Goal: Transaction & Acquisition: Purchase product/service

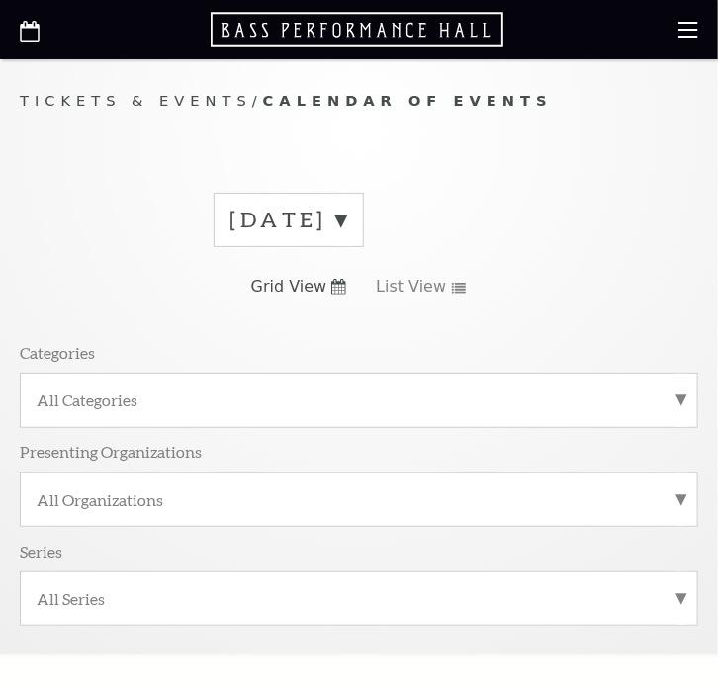
click at [342, 220] on label "[DATE]" at bounding box center [288, 220] width 117 height 31
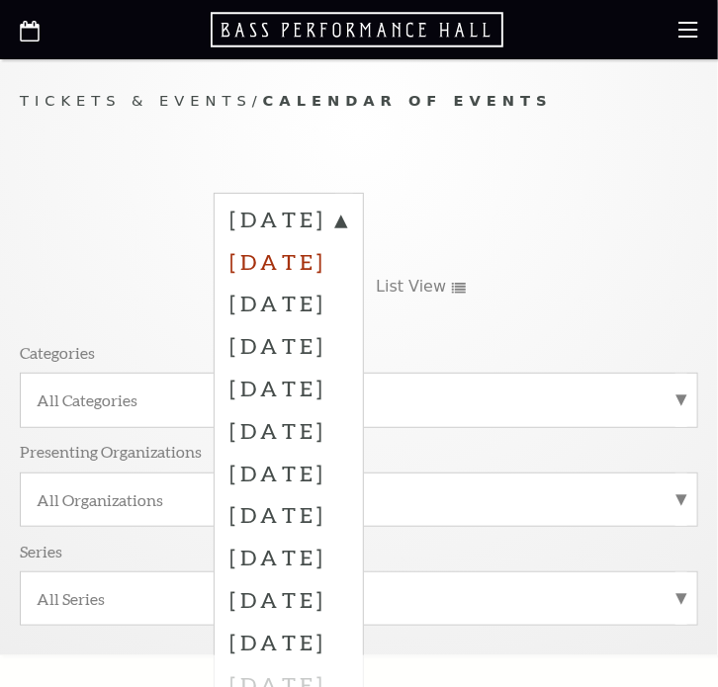
click at [342, 260] on label "[DATE]" at bounding box center [288, 261] width 117 height 43
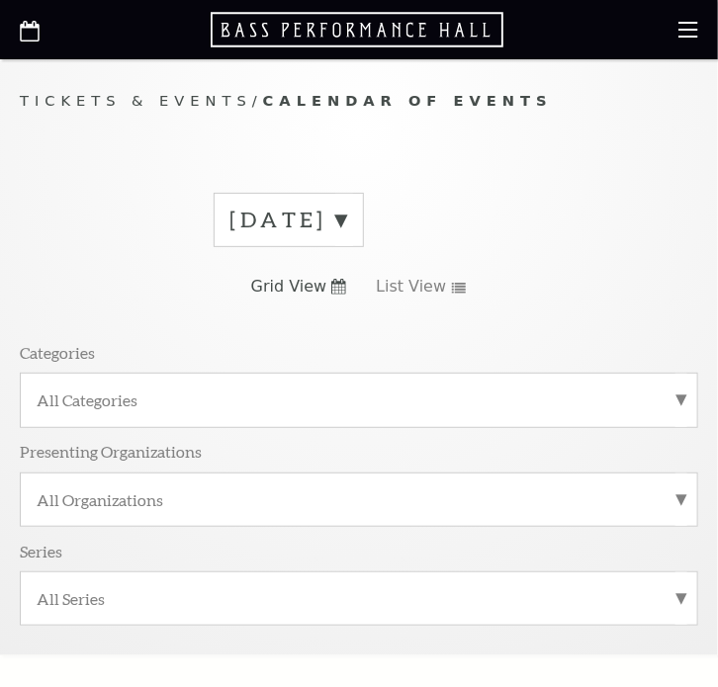
click at [342, 219] on label "[DATE]" at bounding box center [288, 220] width 117 height 31
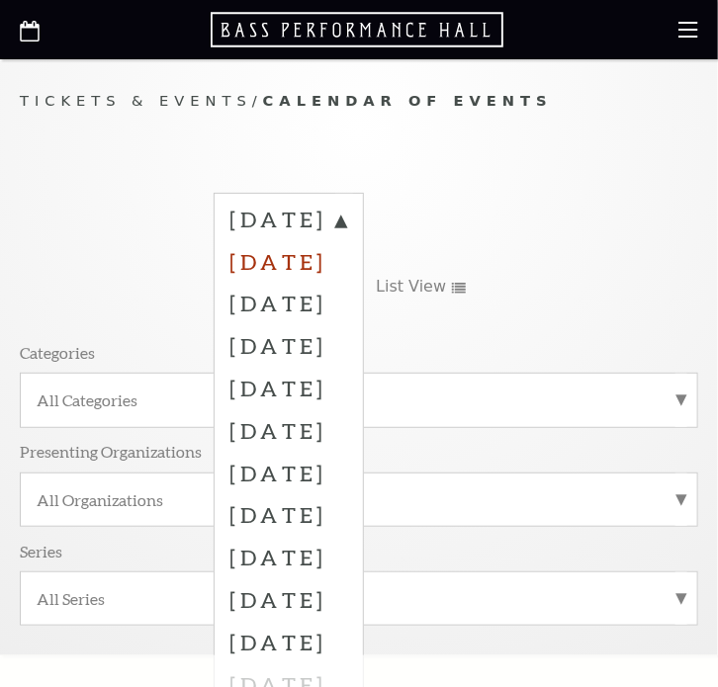
click at [342, 263] on label "[DATE]" at bounding box center [288, 261] width 117 height 43
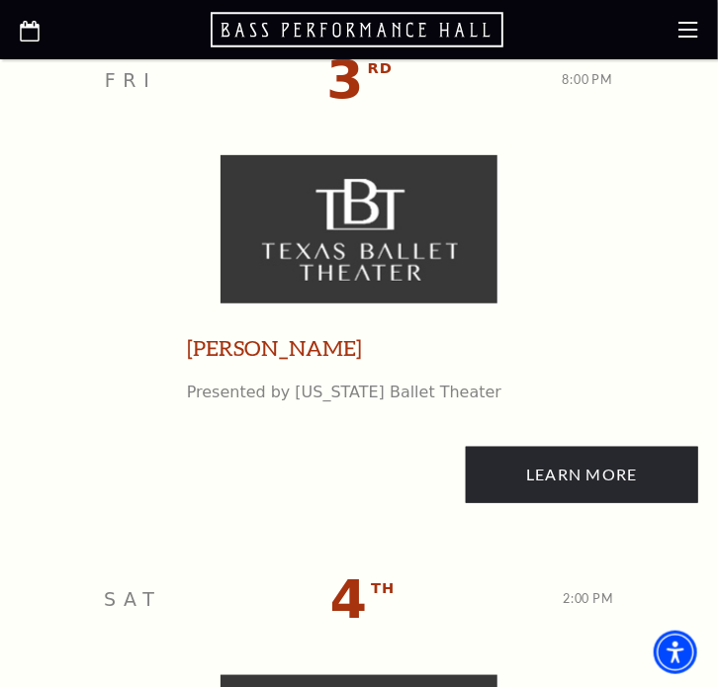
scroll to position [1952, 0]
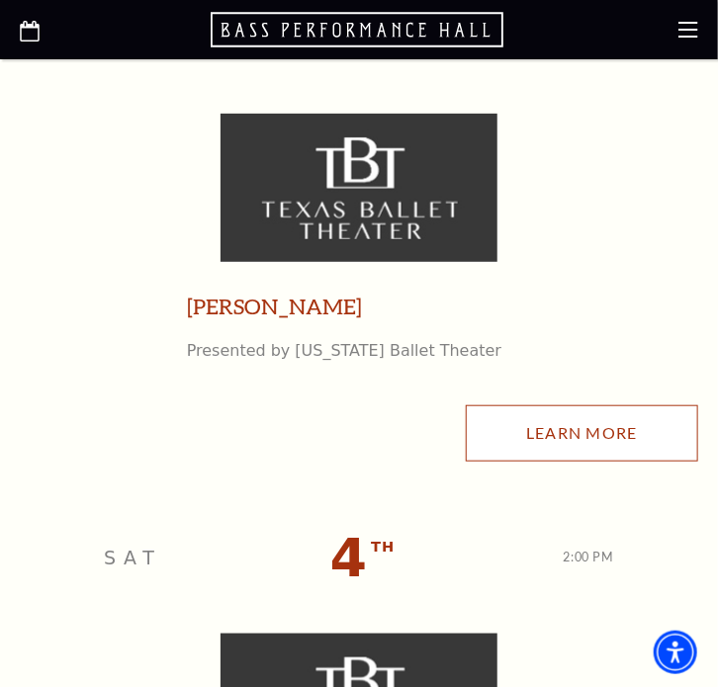
click at [342, 426] on link "Learn More" at bounding box center [582, 432] width 232 height 55
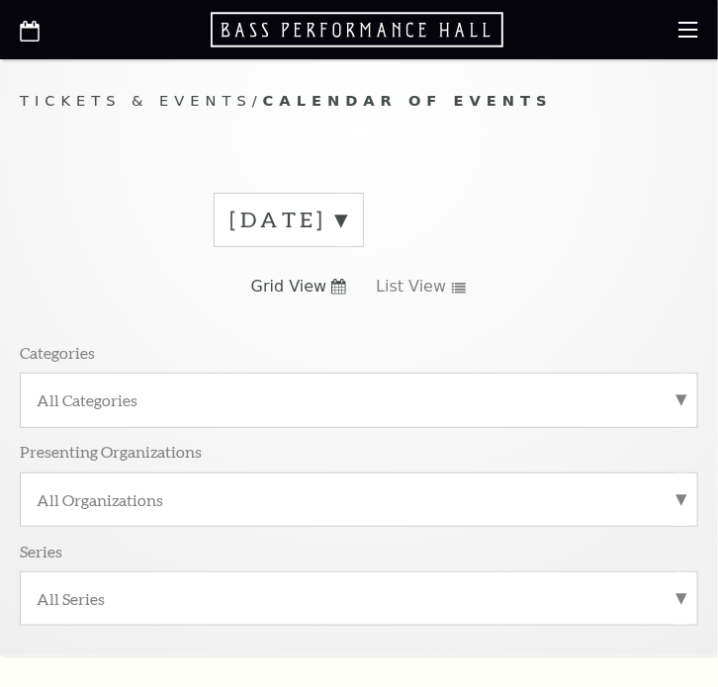
click at [37, 32] on icon at bounding box center [30, 31] width 20 height 21
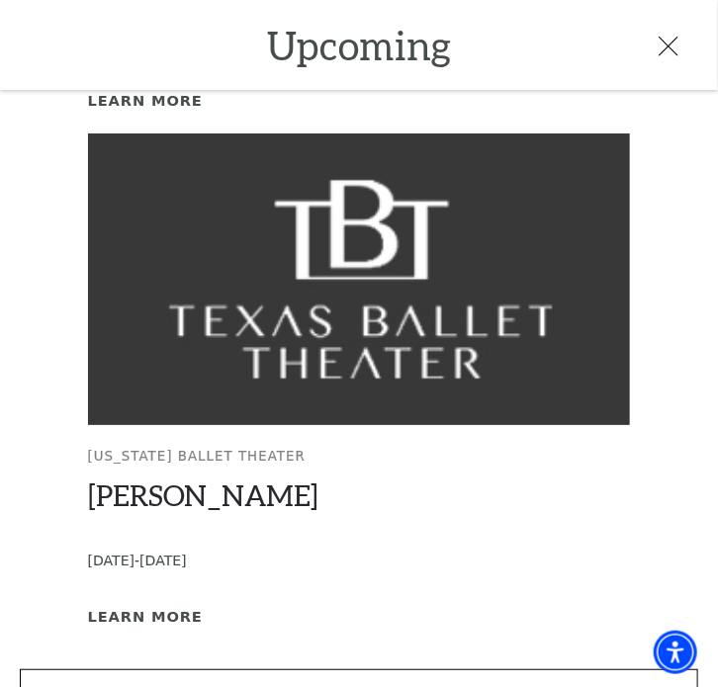
scroll to position [1157, 0]
drag, startPoint x: 526, startPoint y: 645, endPoint x: 496, endPoint y: 556, distance: 93.8
click at [527, 669] on link "View Full Calendar" at bounding box center [359, 696] width 678 height 55
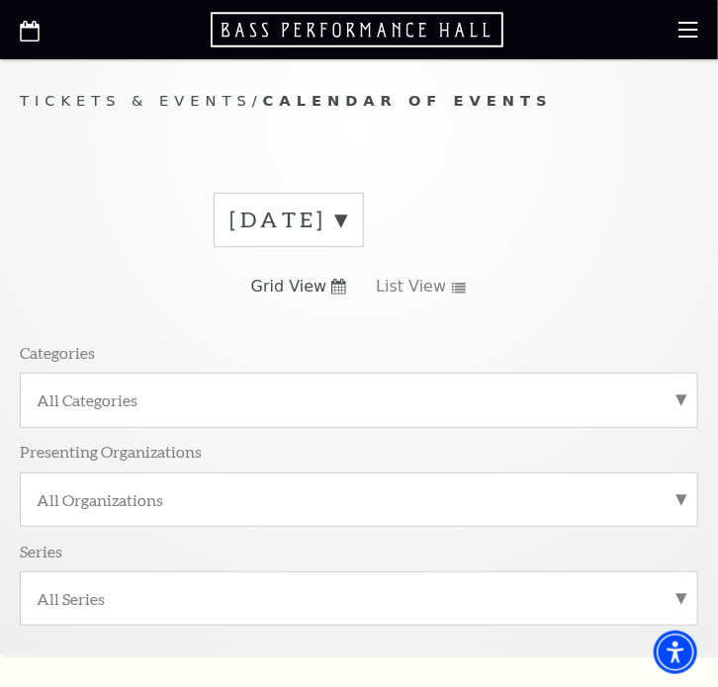
click at [347, 217] on label "[DATE]" at bounding box center [288, 220] width 117 height 31
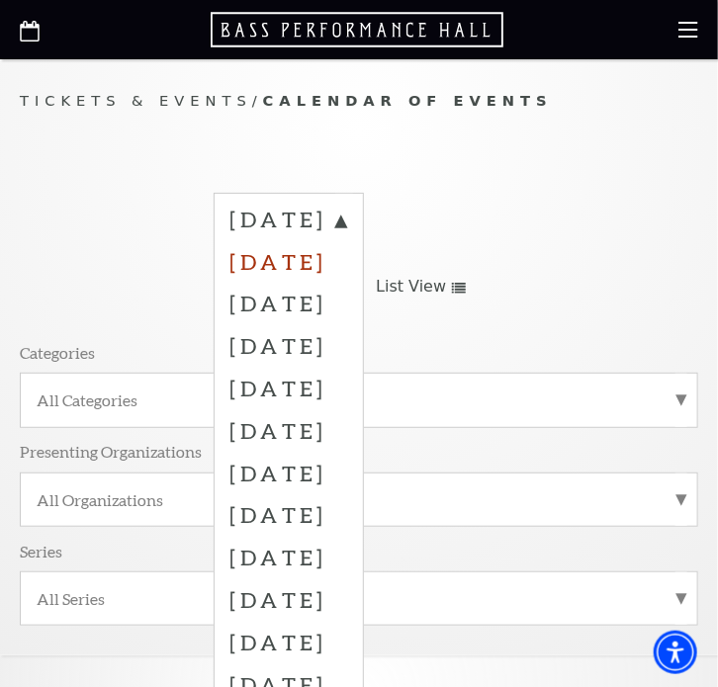
click at [347, 252] on label "[DATE]" at bounding box center [288, 261] width 117 height 43
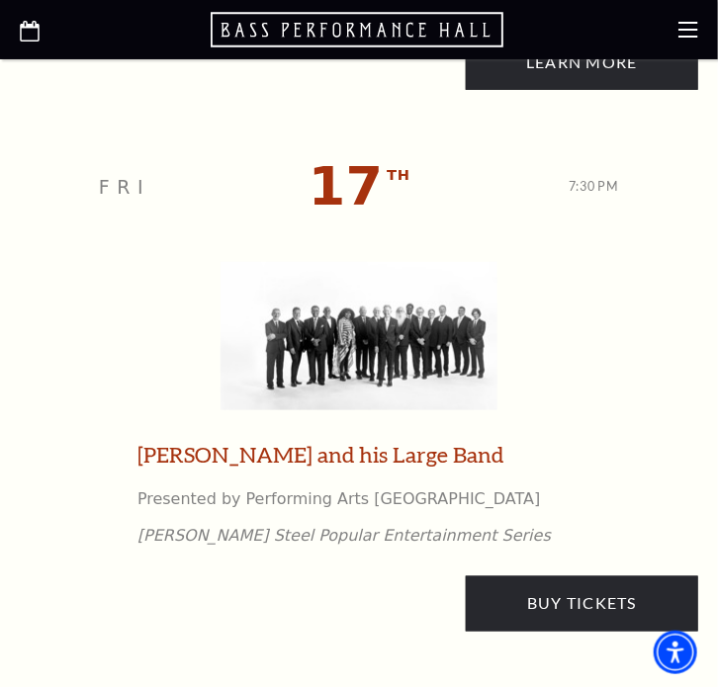
scroll to position [3921, 0]
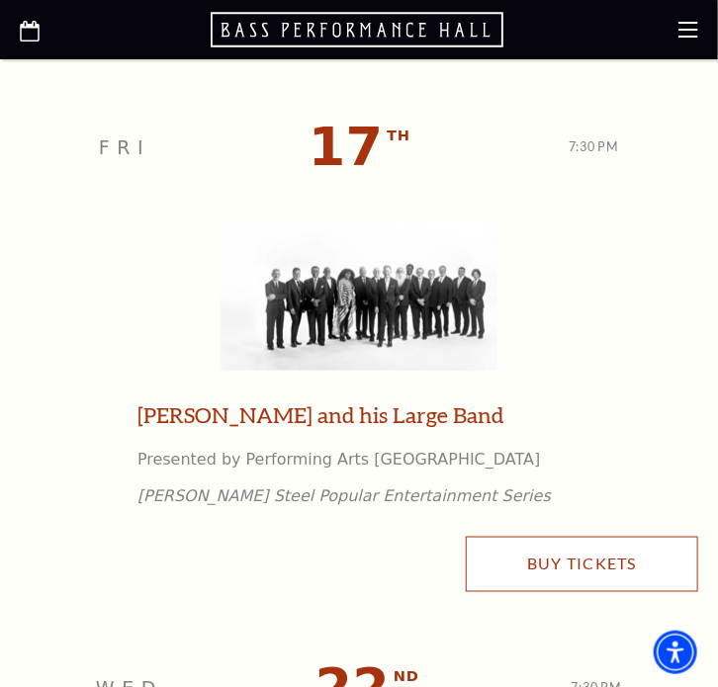
click at [538, 558] on link "Buy Tickets" at bounding box center [582, 564] width 232 height 55
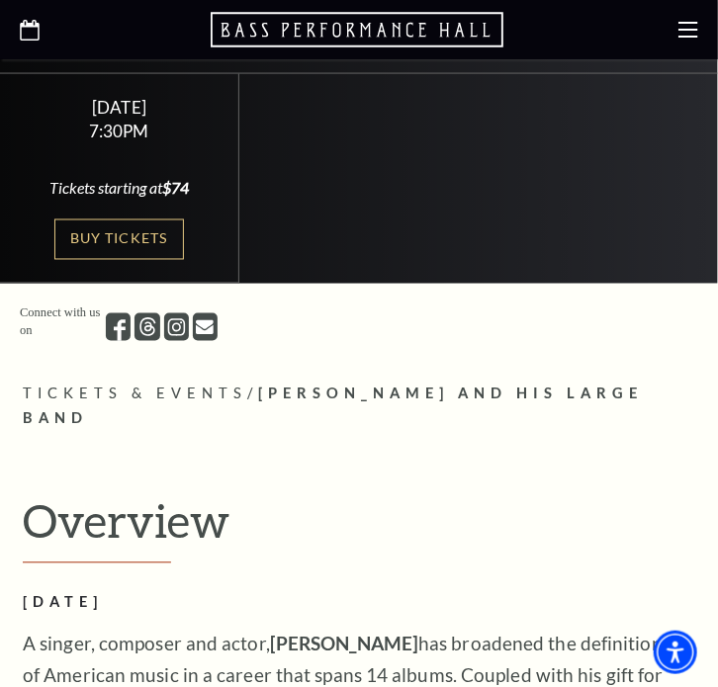
scroll to position [692, 0]
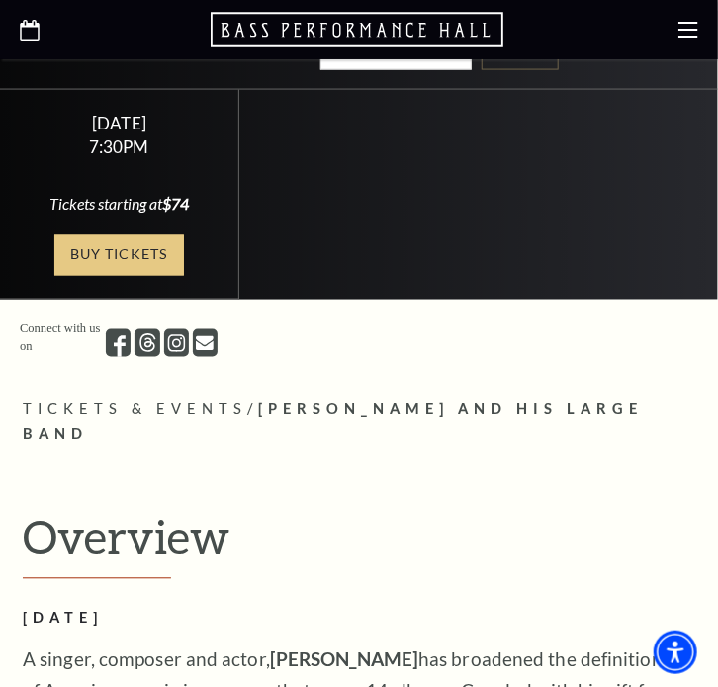
click at [139, 235] on link "Buy Tickets" at bounding box center [118, 255] width 129 height 41
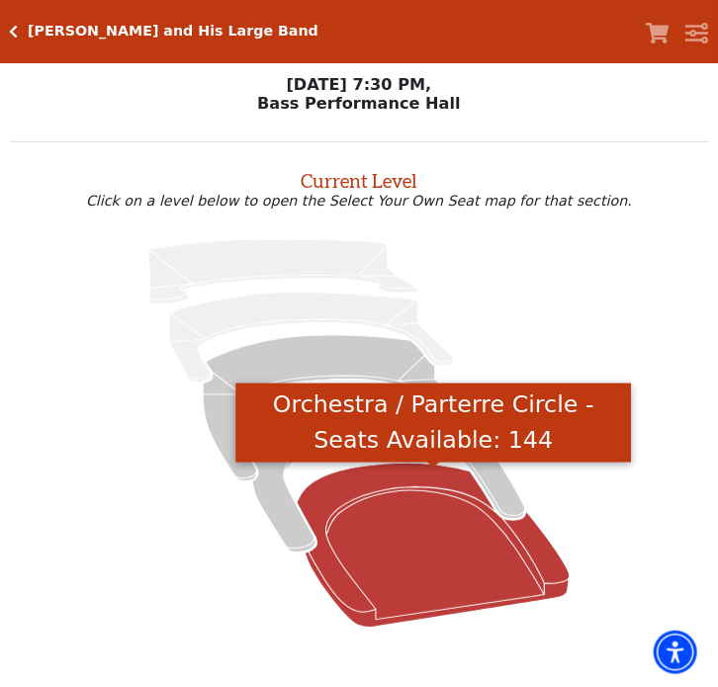
click at [442, 537] on icon "Orchestra / Parterre Circle - Seats Available: 144" at bounding box center [433, 545] width 272 height 164
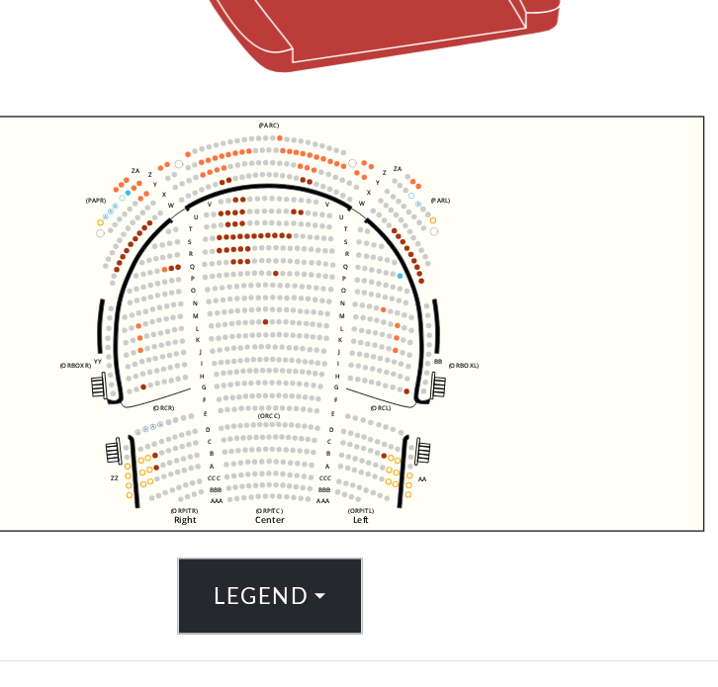
scroll to position [536, 0]
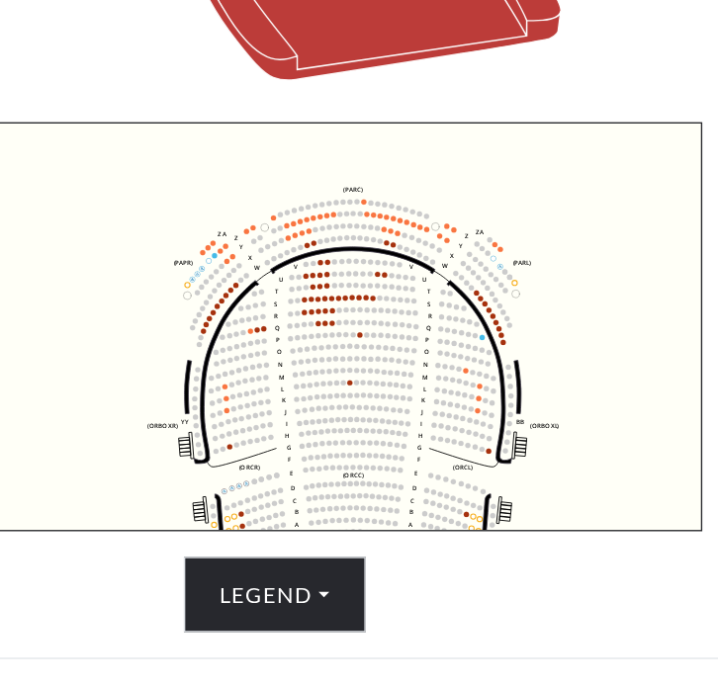
drag, startPoint x: 402, startPoint y: 346, endPoint x: 461, endPoint y: 389, distance: 72.2
click at [461, 389] on icon "Left (ORPITL) Right (ORPITR) Center (ORPITC) ZZ AA YY BB ZA ZA (ORCL) (ORCR) (O…" at bounding box center [358, 305] width 629 height 301
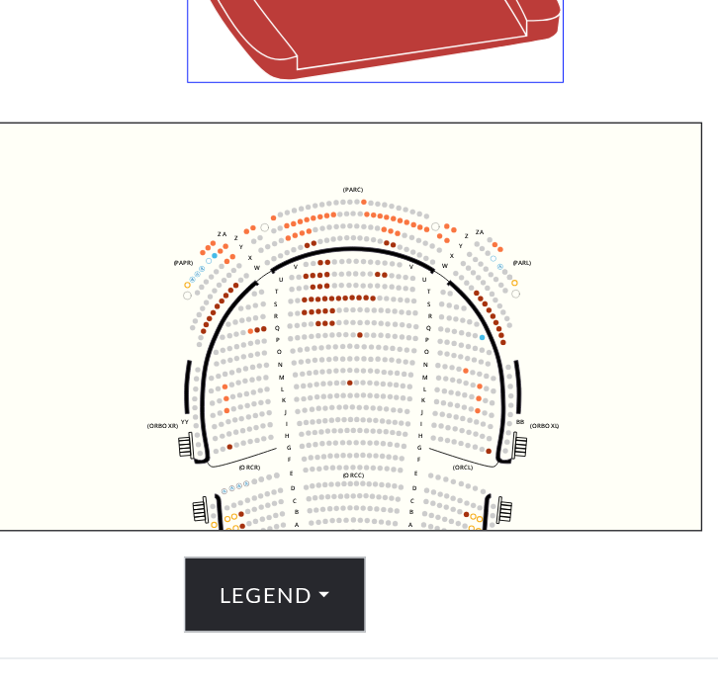
scroll to position [263, 0]
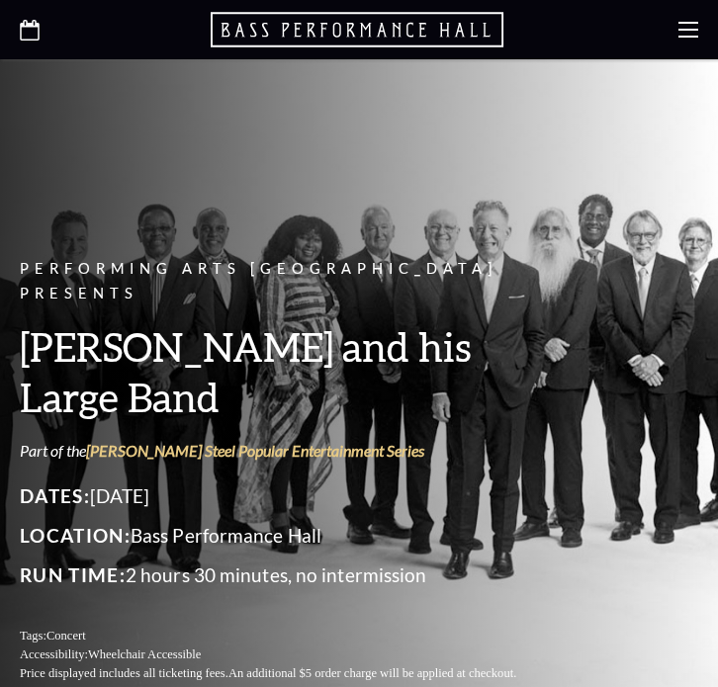
drag, startPoint x: 0, startPoint y: 0, endPoint x: 29, endPoint y: 19, distance: 34.3
click at [35, 20] on use at bounding box center [30, 30] width 20 height 21
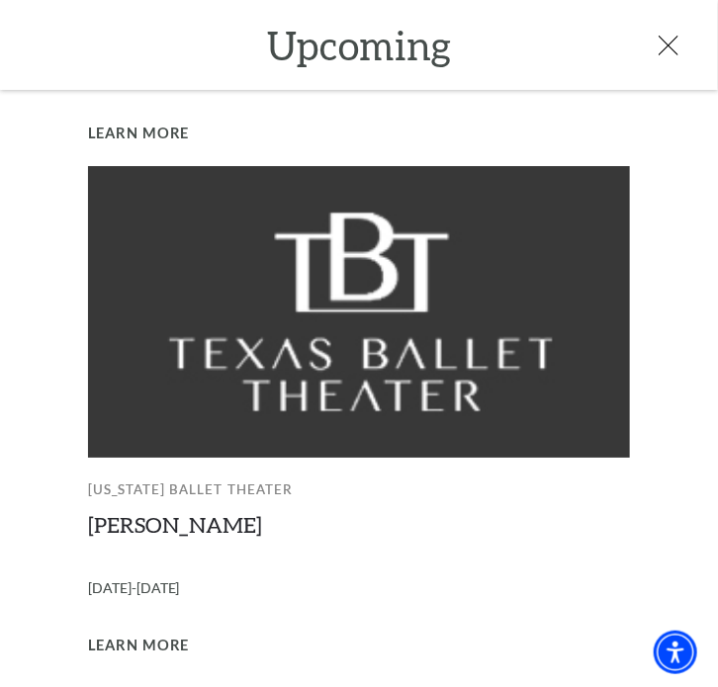
scroll to position [1559, 0]
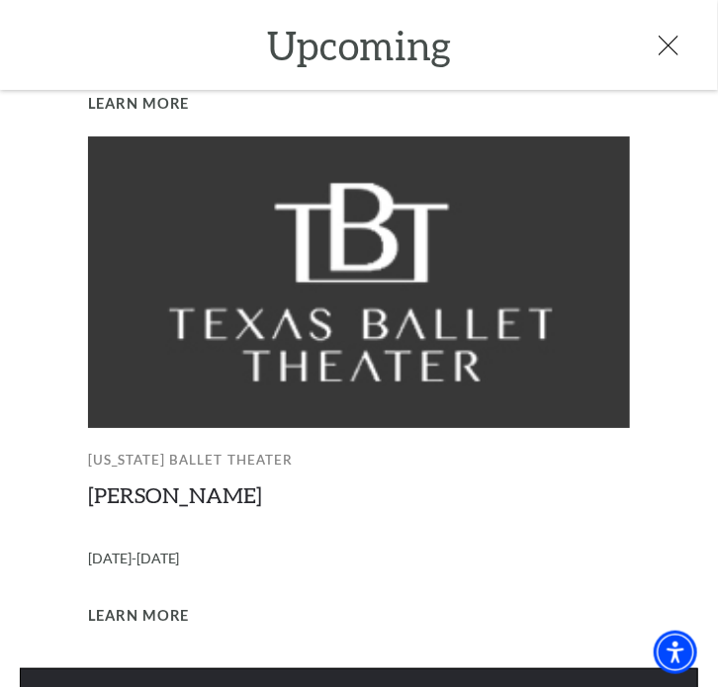
click at [387, 668] on link "View Full Calendar" at bounding box center [359, 695] width 678 height 55
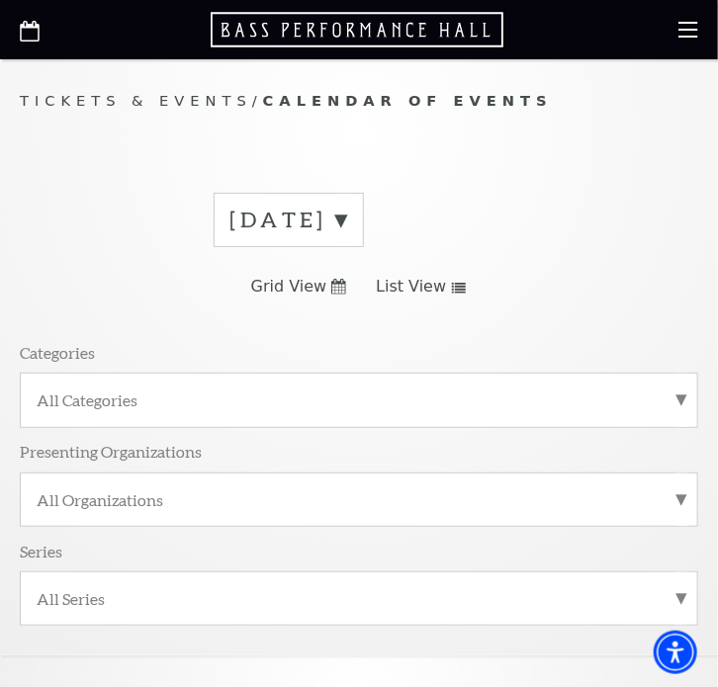
click at [347, 206] on label "September 2025" at bounding box center [288, 220] width 117 height 31
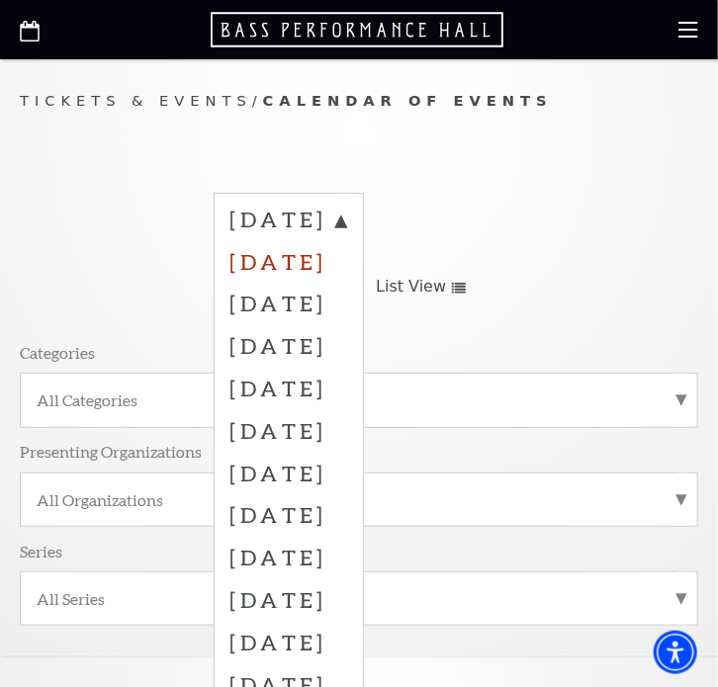
click at [347, 272] on label "October 2025" at bounding box center [288, 261] width 117 height 43
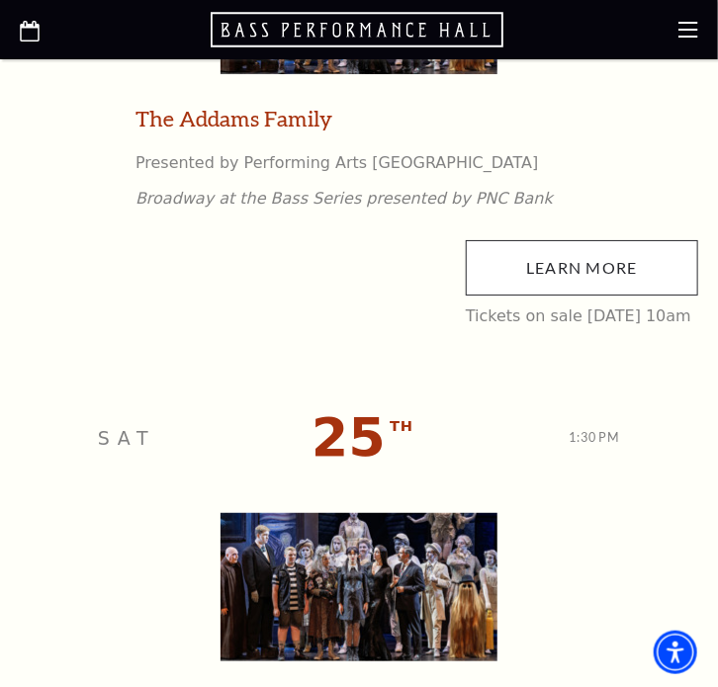
scroll to position [5305, 0]
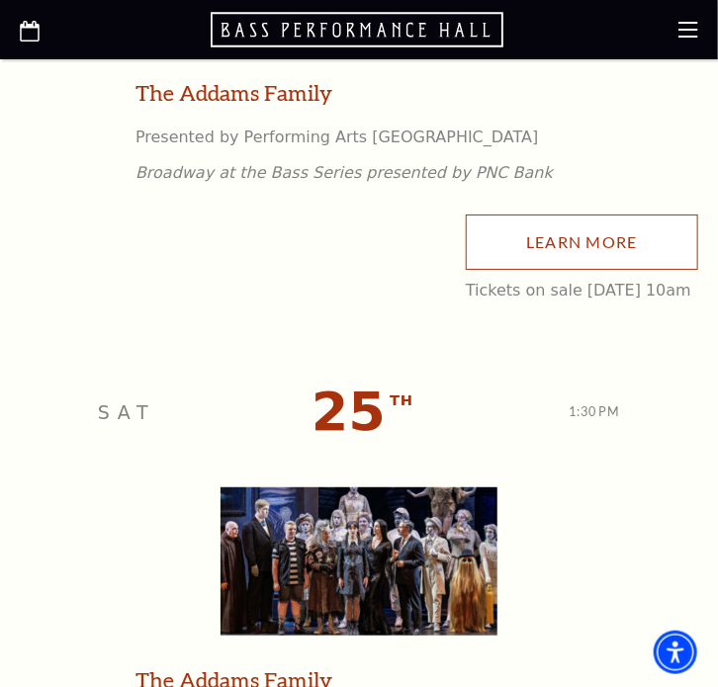
click at [515, 244] on link "Learn More" at bounding box center [582, 242] width 232 height 55
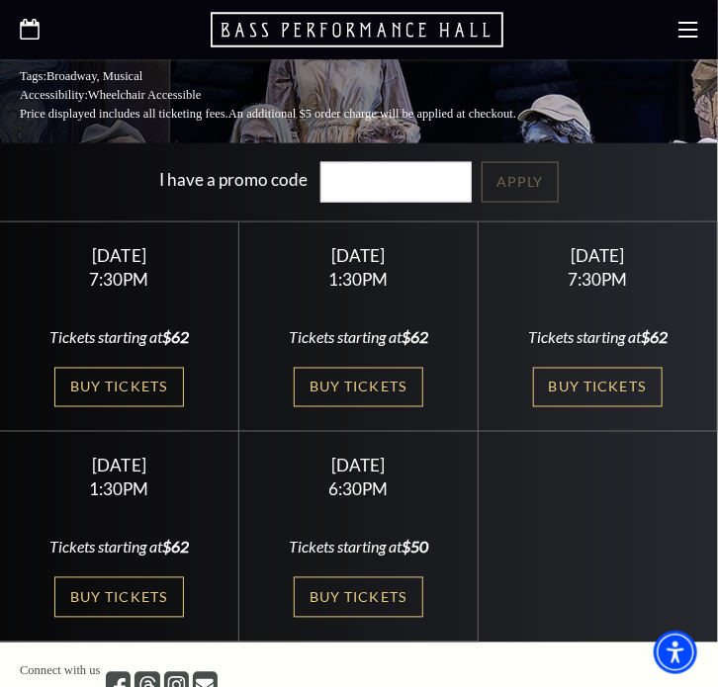
scroll to position [619, 0]
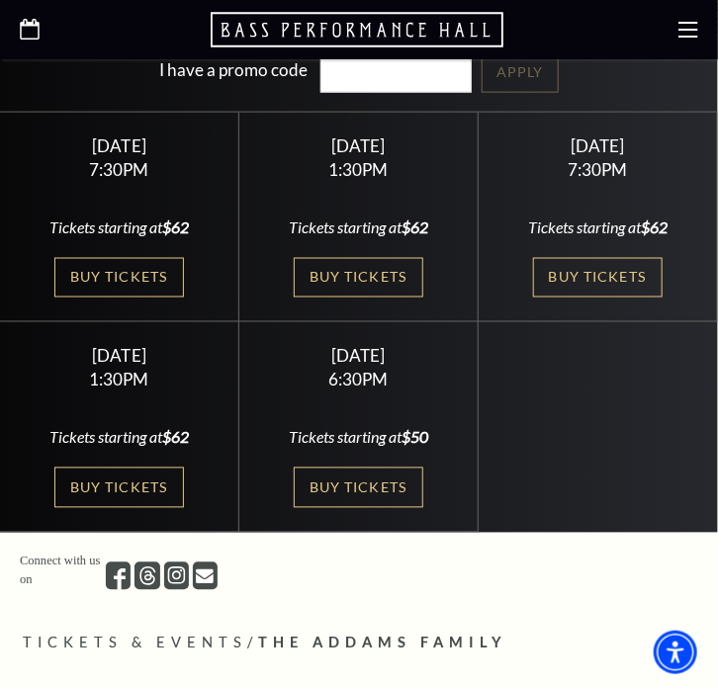
drag, startPoint x: 720, startPoint y: 114, endPoint x: 727, endPoint y: 217, distance: 103.1
click at [96, 258] on link "Buy Tickets" at bounding box center [118, 278] width 129 height 41
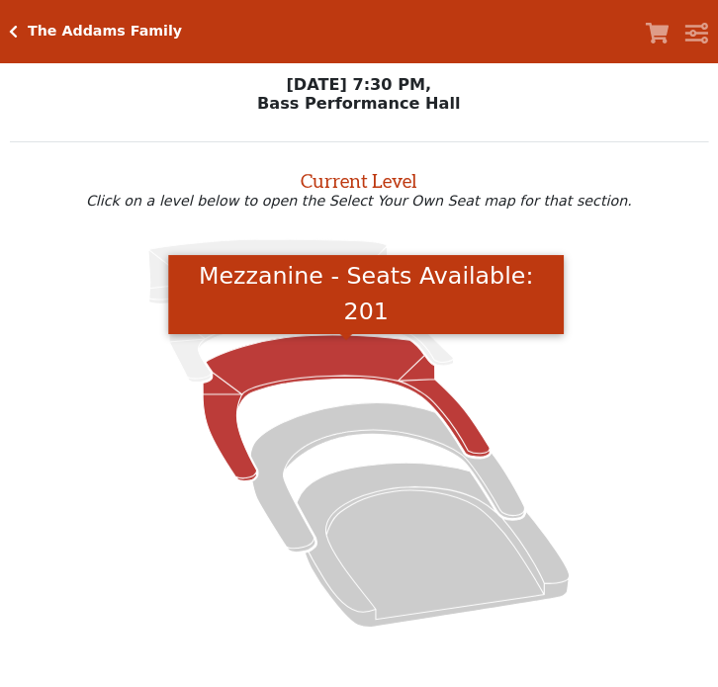
click at [348, 381] on icon "Mezzanine - Seats Available: 201" at bounding box center [346, 408] width 287 height 146
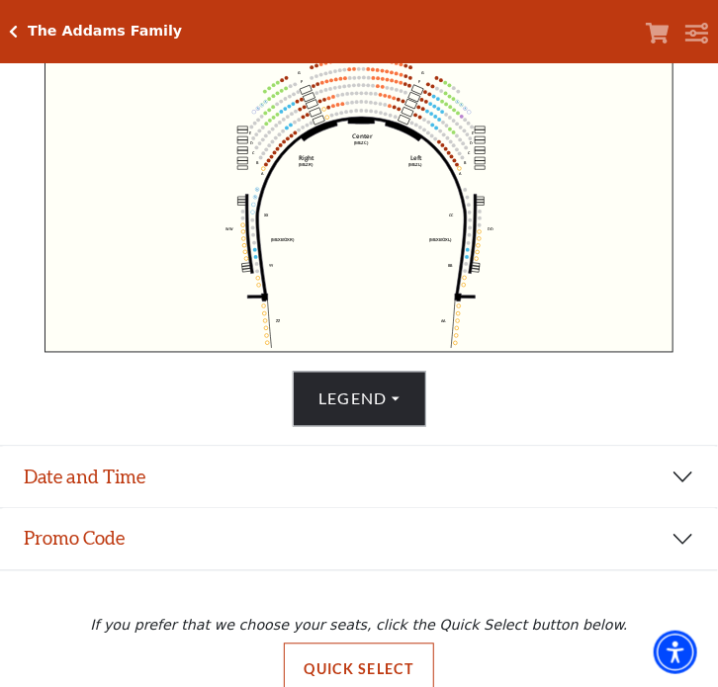
scroll to position [675, 0]
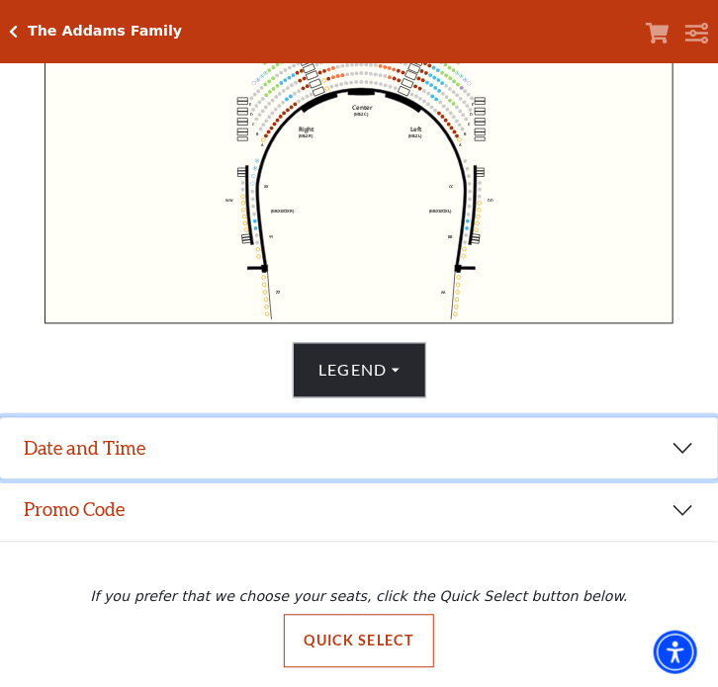
click at [675, 450] on button "Date and Time" at bounding box center [359, 448] width 718 height 61
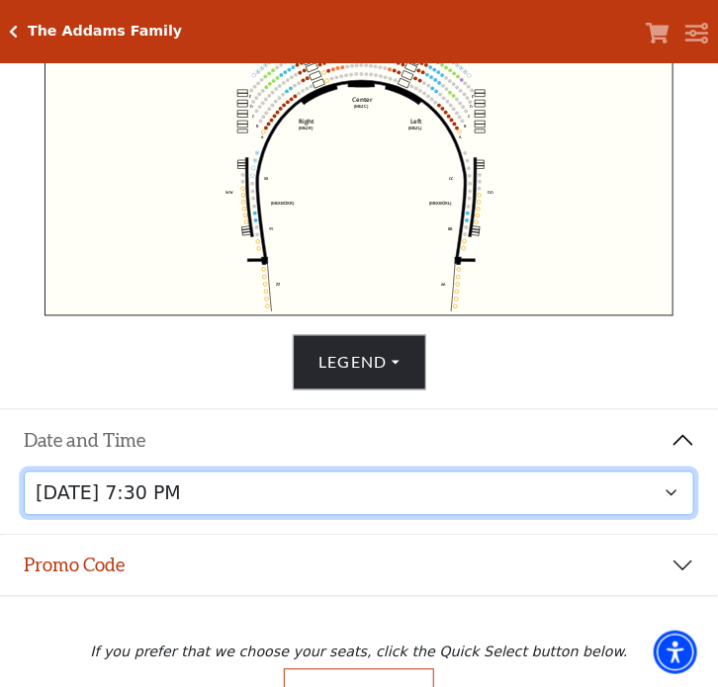
click at [657, 510] on select "Friday, October 24 at 7:30 PM Saturday, October 25 at 1:30 PM Saturday, October…" at bounding box center [359, 494] width 671 height 44
click at [24, 478] on select "Friday, October 24 at 7:30 PM Saturday, October 25 at 1:30 PM Saturday, October…" at bounding box center [359, 494] width 671 height 44
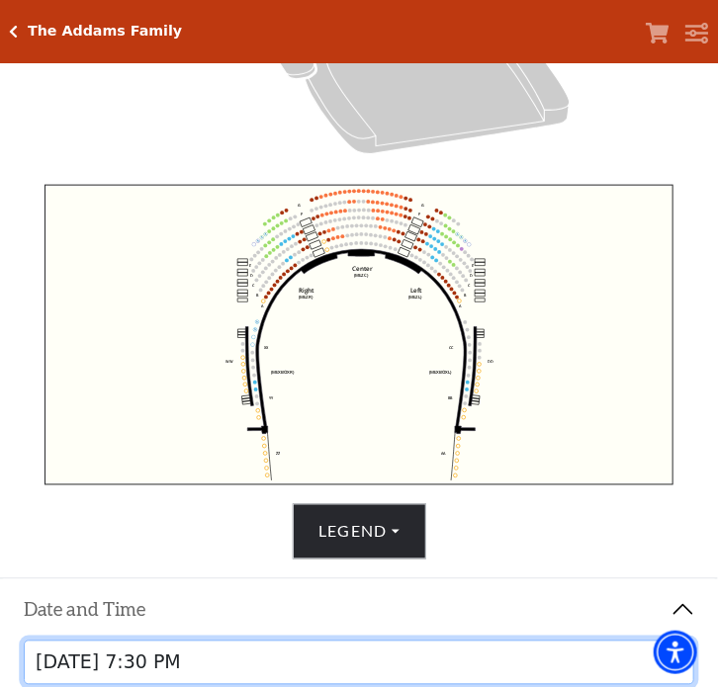
scroll to position [738, 0]
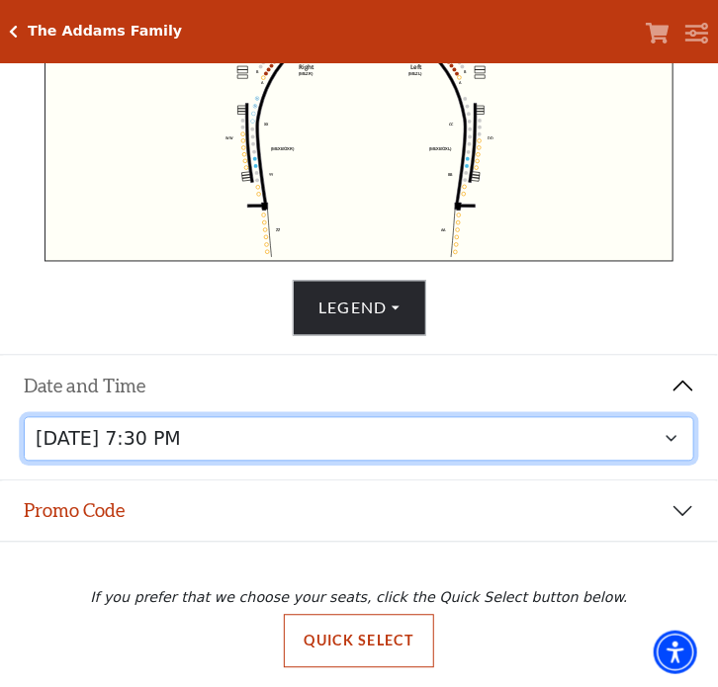
click at [678, 436] on select "Friday, October 24 at 7:30 PM Saturday, October 25 at 1:30 PM Saturday, October…" at bounding box center [359, 439] width 671 height 44
drag, startPoint x: 351, startPoint y: 438, endPoint x: 351, endPoint y: 426, distance: 11.9
click at [351, 438] on select "Friday, October 24 at 7:30 PM Saturday, October 25 at 1:30 PM Saturday, October…" at bounding box center [359, 439] width 671 height 44
click at [668, 436] on select "Friday, October 24 at 7:30 PM Saturday, October 25 at 1:30 PM Saturday, October…" at bounding box center [359, 439] width 671 height 44
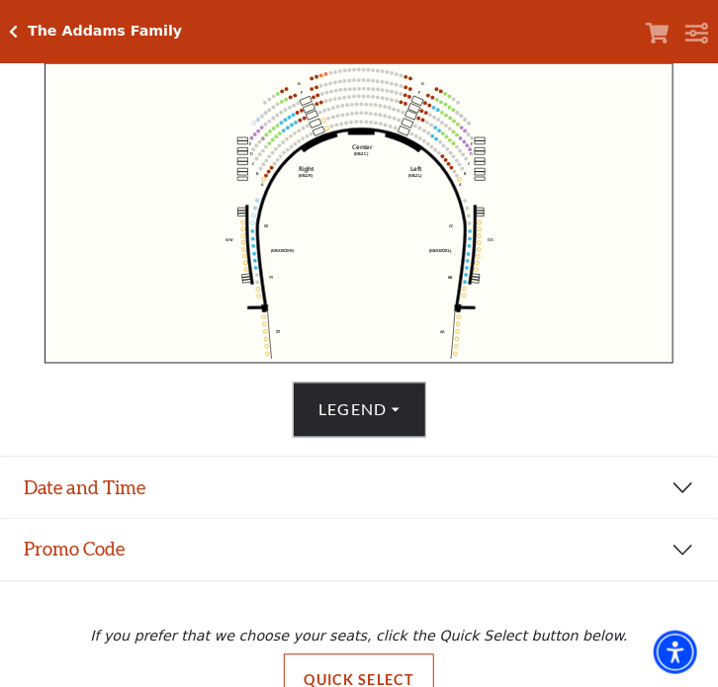
scroll to position [675, 0]
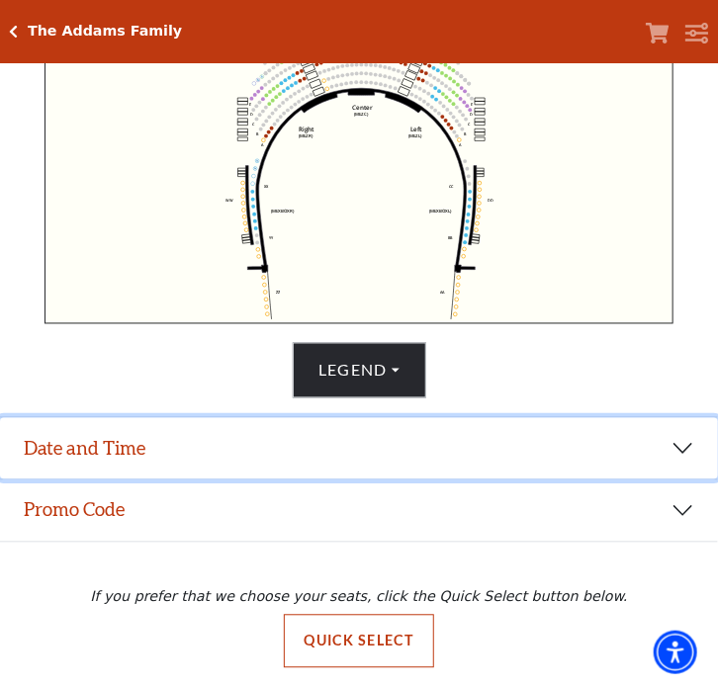
click at [681, 451] on button "Date and Time" at bounding box center [359, 448] width 718 height 61
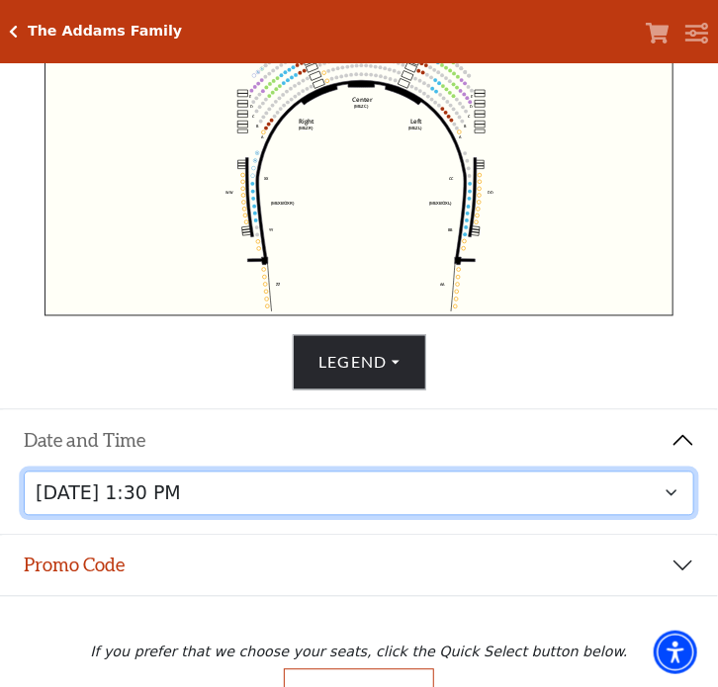
click at [427, 505] on select "Friday, October 24 at 7:30 PM Saturday, October 25 at 1:30 PM Saturday, October…" at bounding box center [359, 494] width 671 height 44
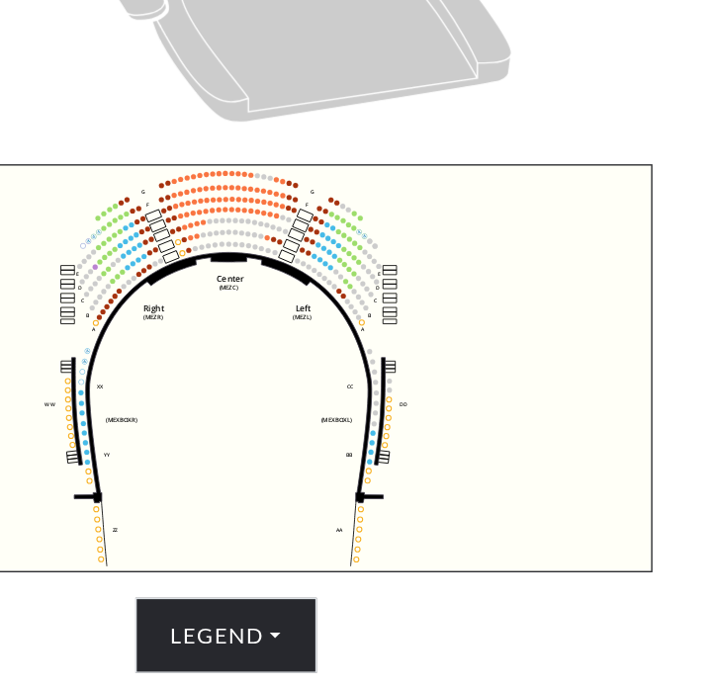
scroll to position [470, 0]
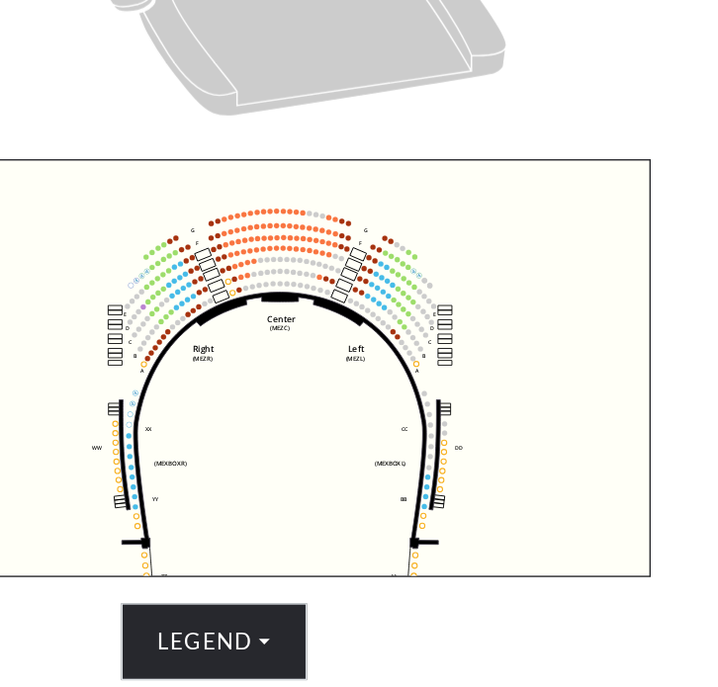
drag, startPoint x: 351, startPoint y: 371, endPoint x: 396, endPoint y: 401, distance: 54.8
click at [396, 401] on icon "Center (MEZC) Right (MEZR) Left (MEZL) (MEXBOXR) (MEXBOXL) XX WW CC DD YY BB ZZ…" at bounding box center [358, 371] width 629 height 301
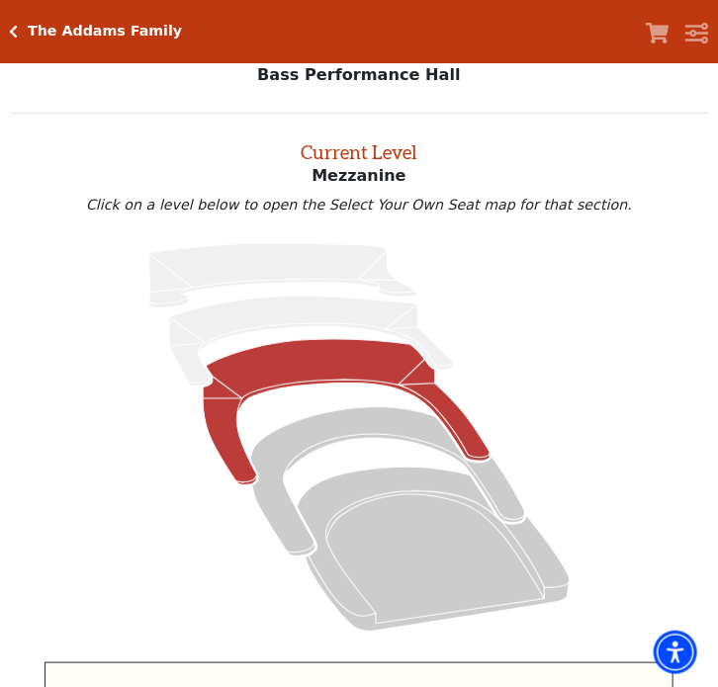
scroll to position [0, 0]
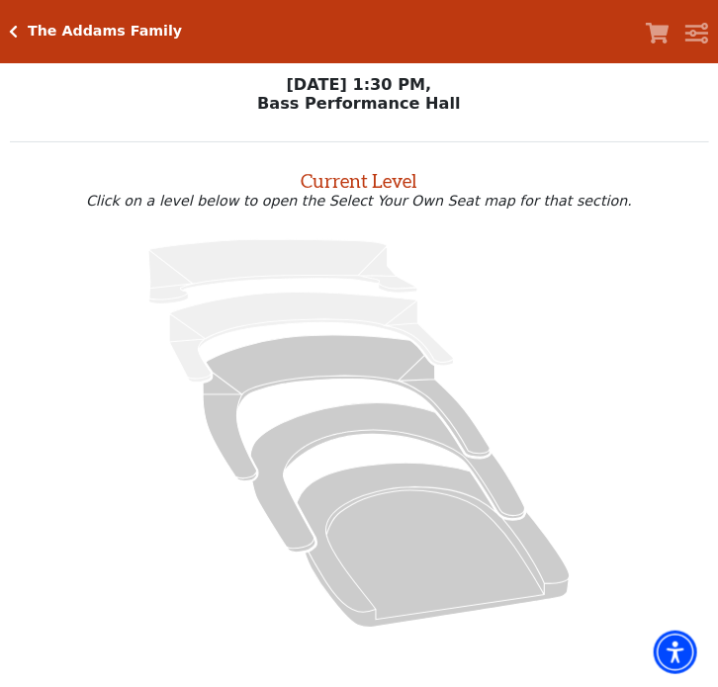
scroll to position [124, 0]
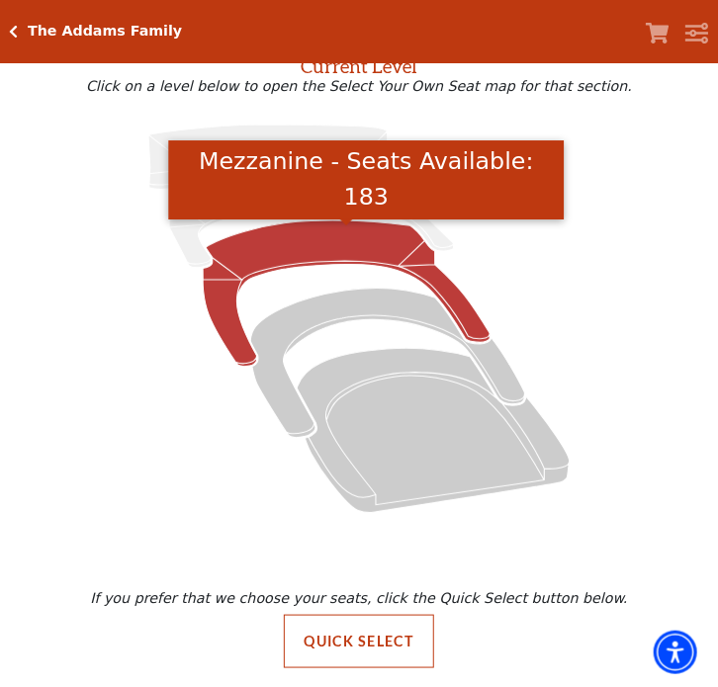
click at [360, 232] on icon "Mezzanine - Seats Available: 183" at bounding box center [346, 293] width 287 height 146
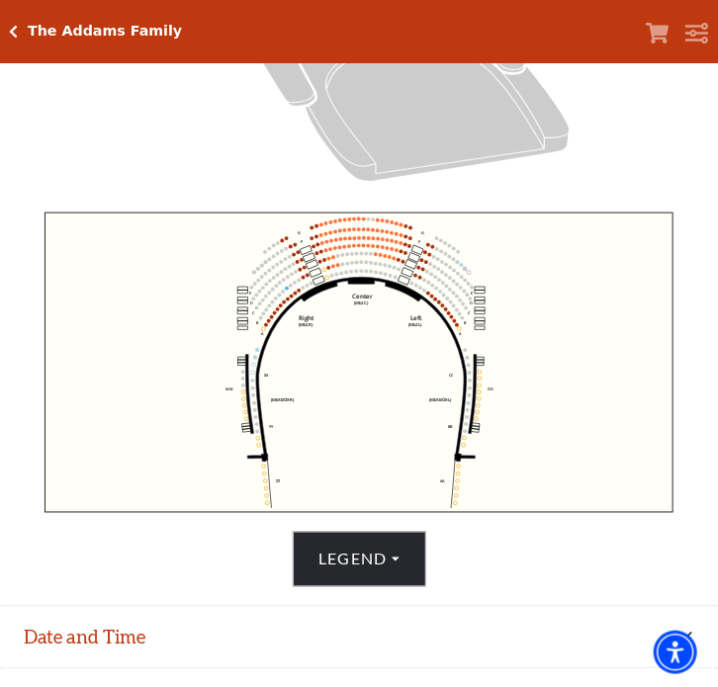
scroll to position [501, 0]
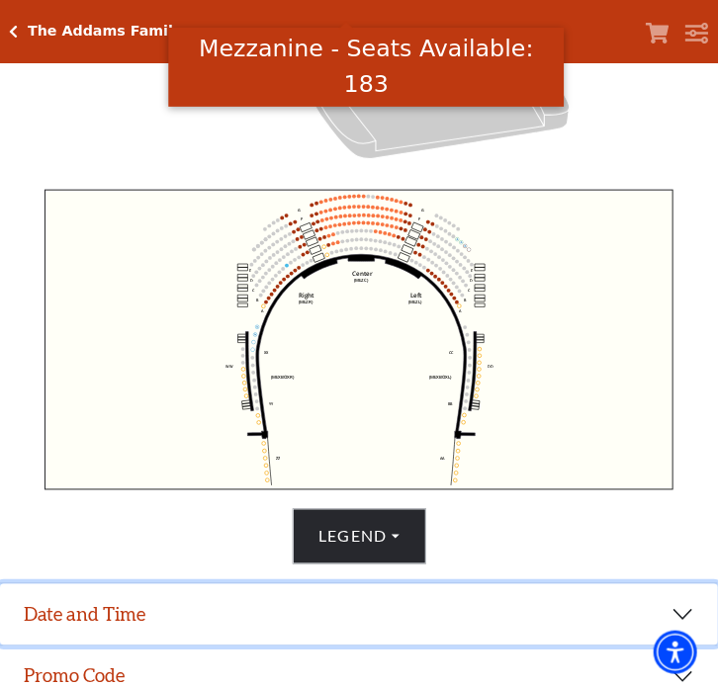
click at [329, 640] on button "Date and Time" at bounding box center [359, 614] width 718 height 61
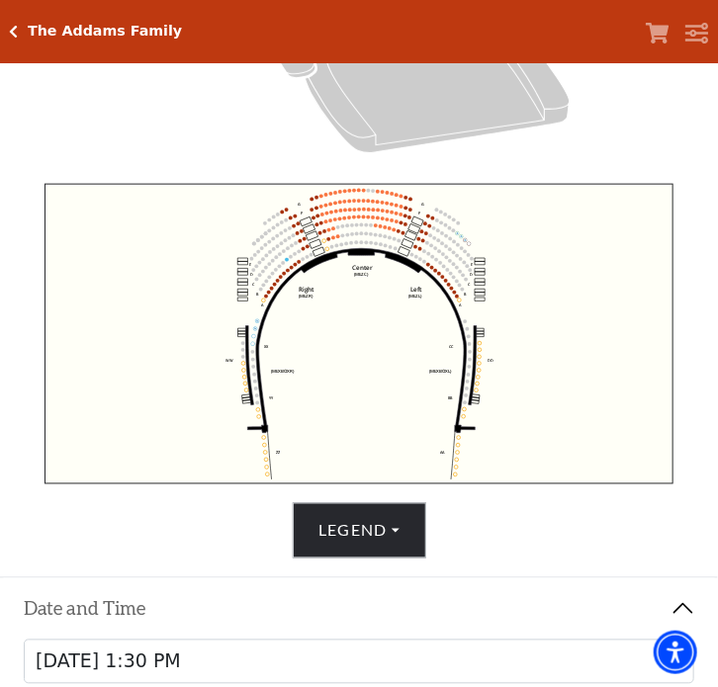
scroll to position [738, 0]
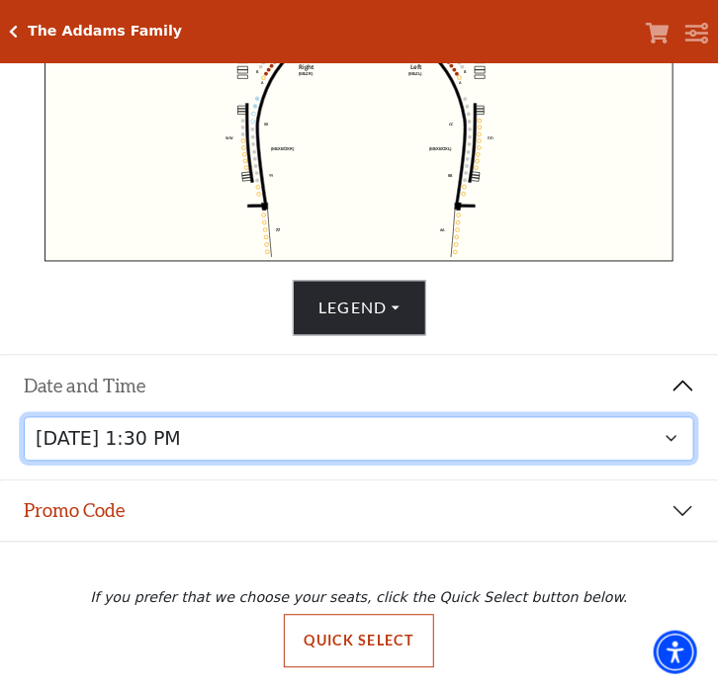
drag, startPoint x: 671, startPoint y: 434, endPoint x: 659, endPoint y: 432, distance: 12.0
click at [671, 431] on select "Friday, October 24 at 7:30 PM Saturday, October 25 at 1:30 PM Saturday, October…" at bounding box center [359, 439] width 671 height 44
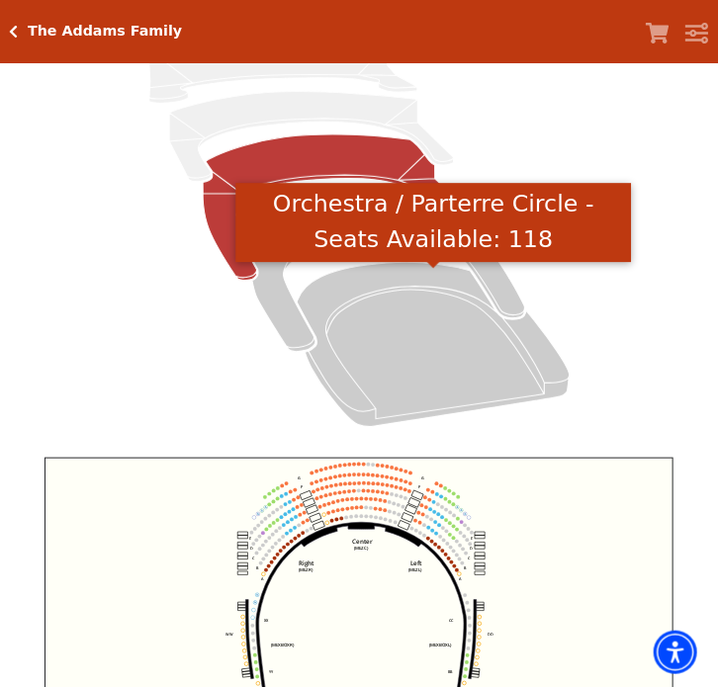
scroll to position [536, 0]
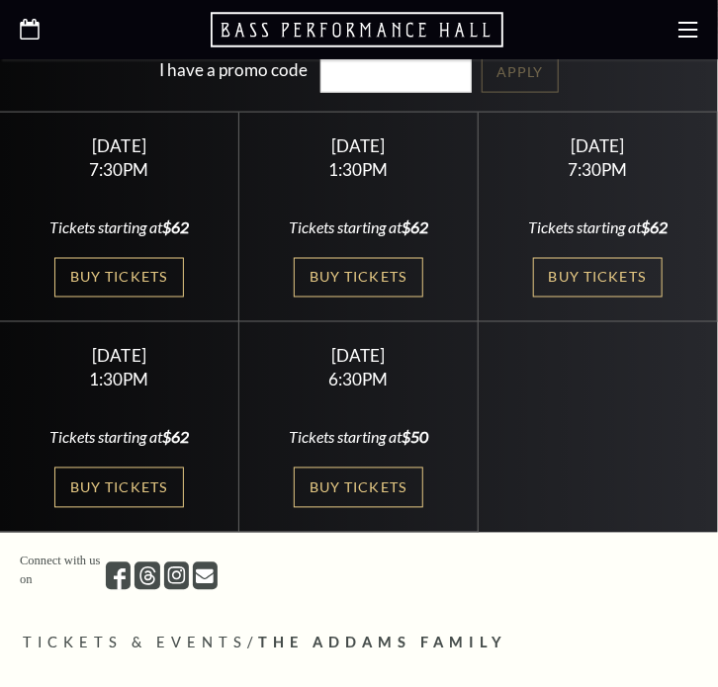
click at [24, 31] on icon at bounding box center [30, 29] width 20 height 21
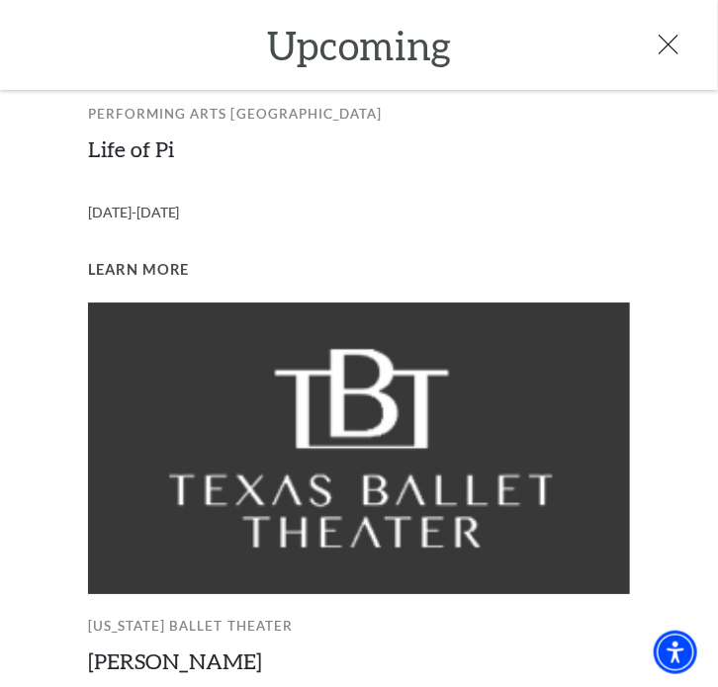
scroll to position [1559, 0]
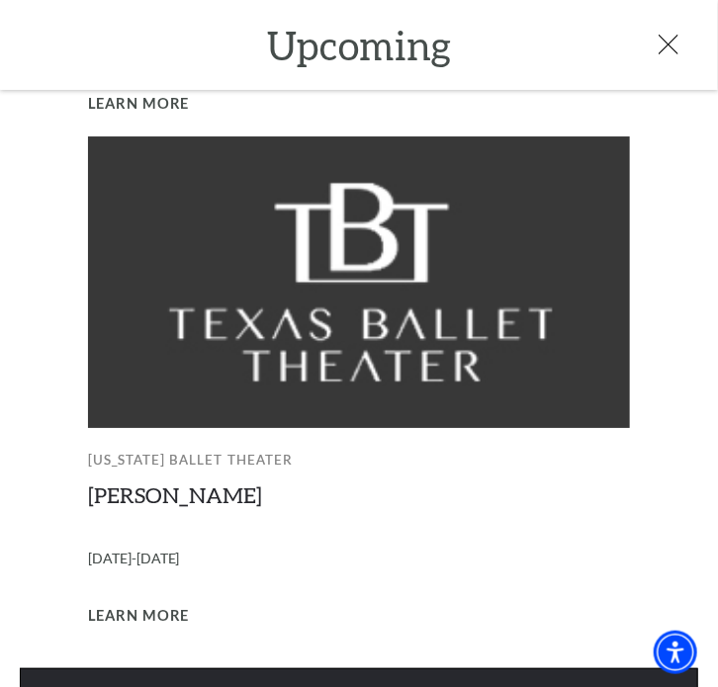
click at [536, 668] on link "View Full Calendar" at bounding box center [359, 695] width 678 height 55
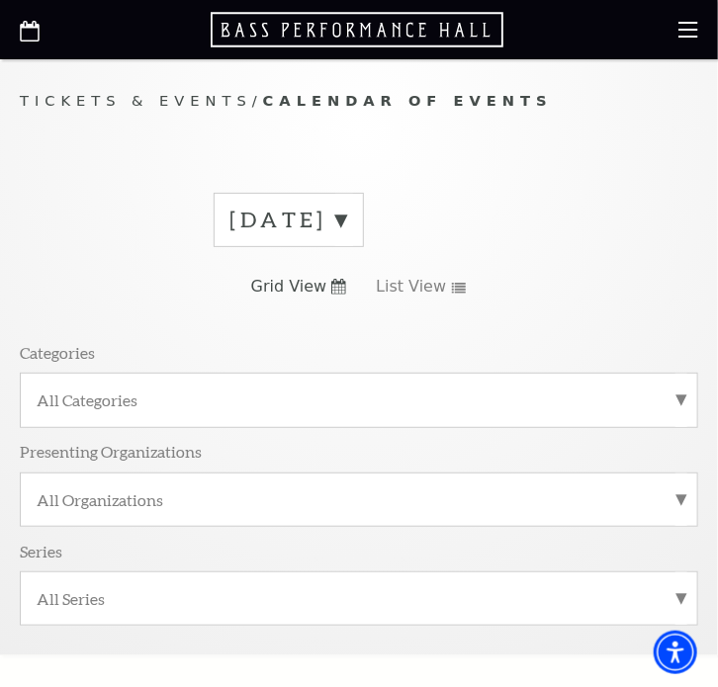
click at [347, 218] on label "[DATE]" at bounding box center [288, 220] width 117 height 31
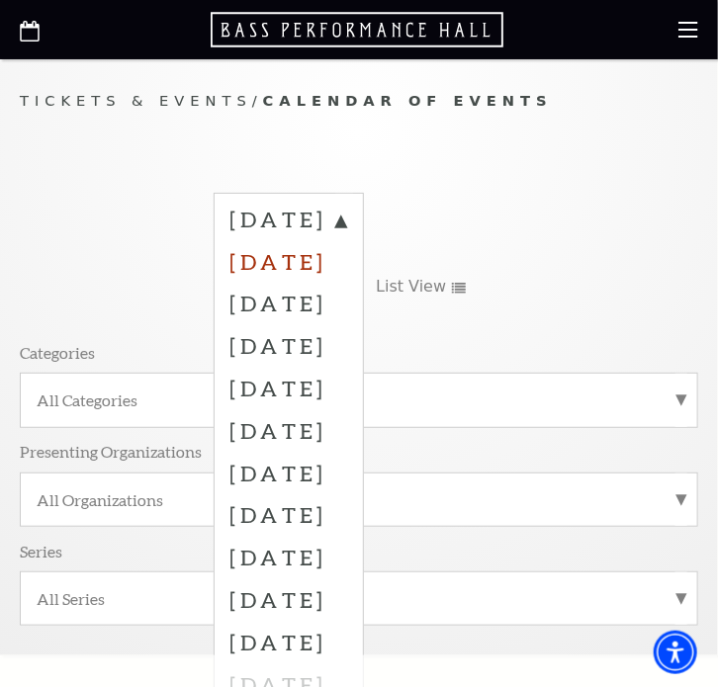
click at [308, 264] on label "[DATE]" at bounding box center [288, 261] width 117 height 43
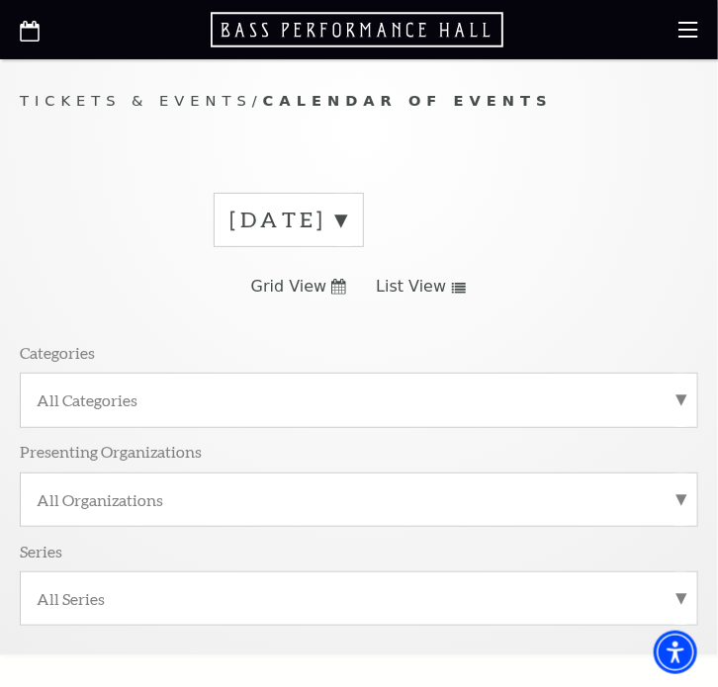
click at [347, 217] on label "[DATE]" at bounding box center [288, 220] width 117 height 31
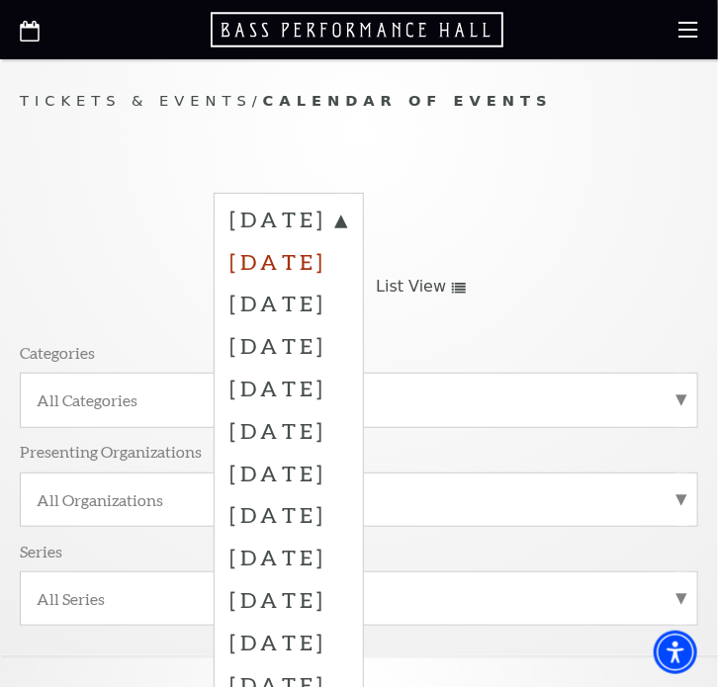
click at [308, 261] on label "[DATE]" at bounding box center [288, 261] width 117 height 43
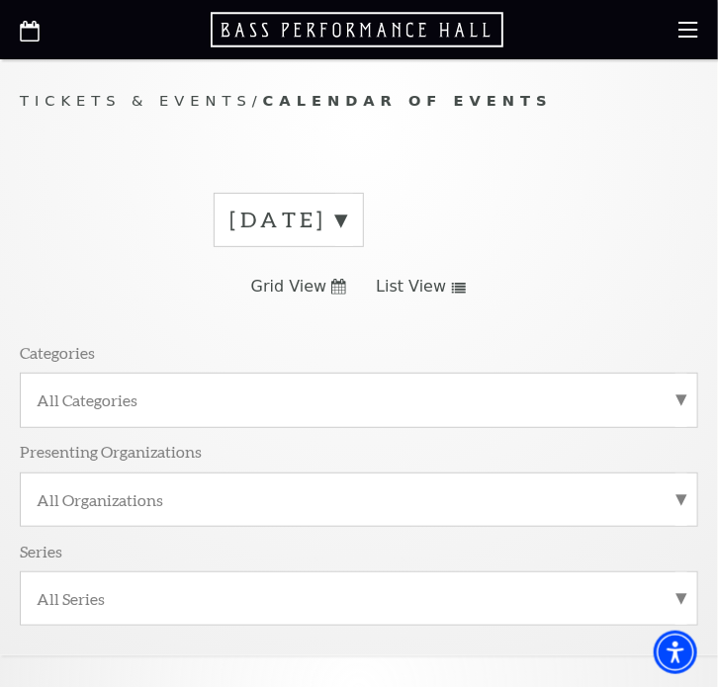
click at [340, 283] on use at bounding box center [338, 287] width 15 height 16
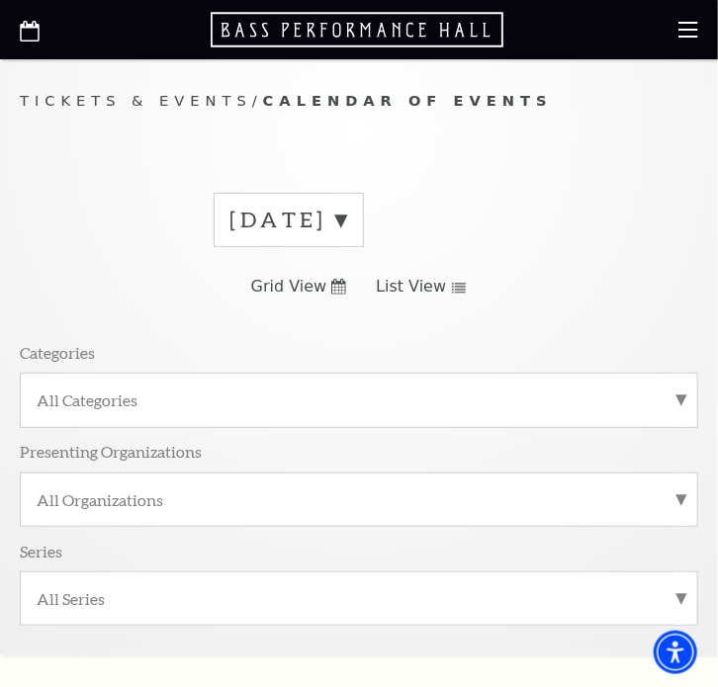
click at [454, 289] on use at bounding box center [459, 288] width 14 height 11
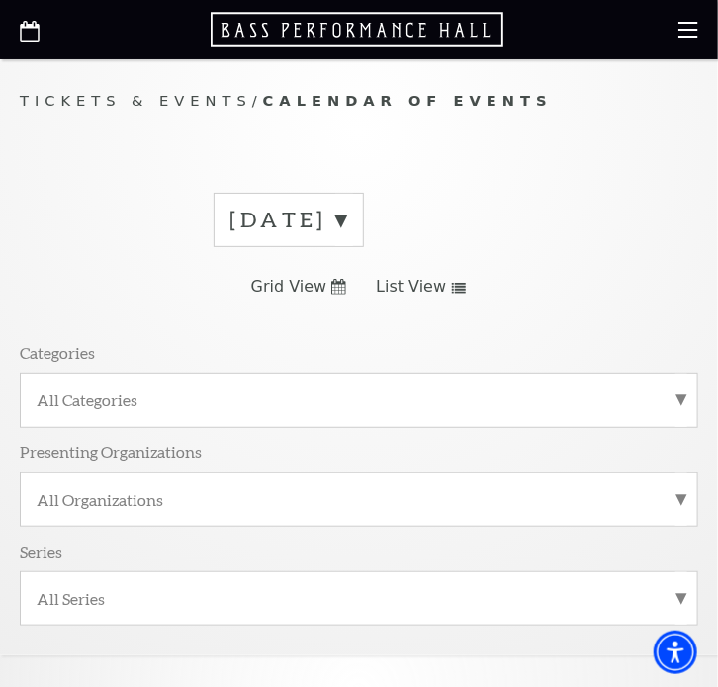
click at [458, 291] on icon at bounding box center [459, 288] width 16 height 11
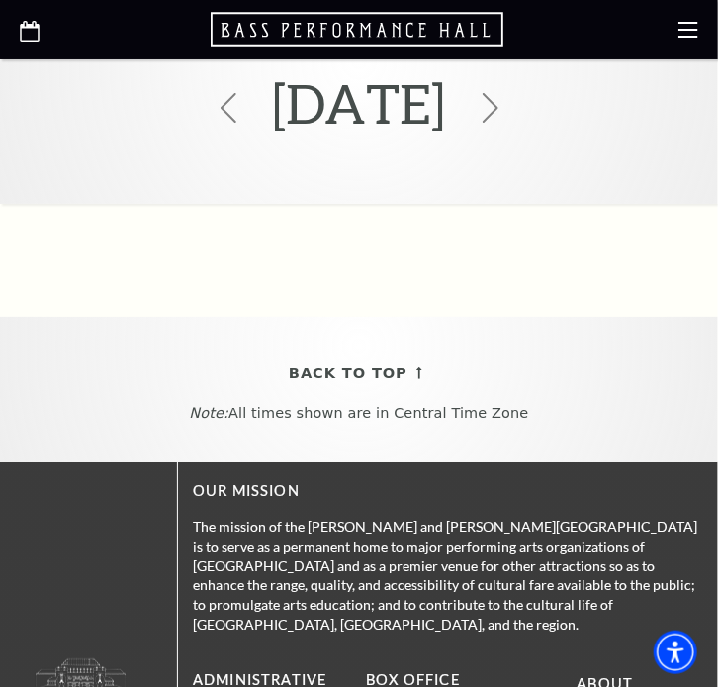
scroll to position [2768, 0]
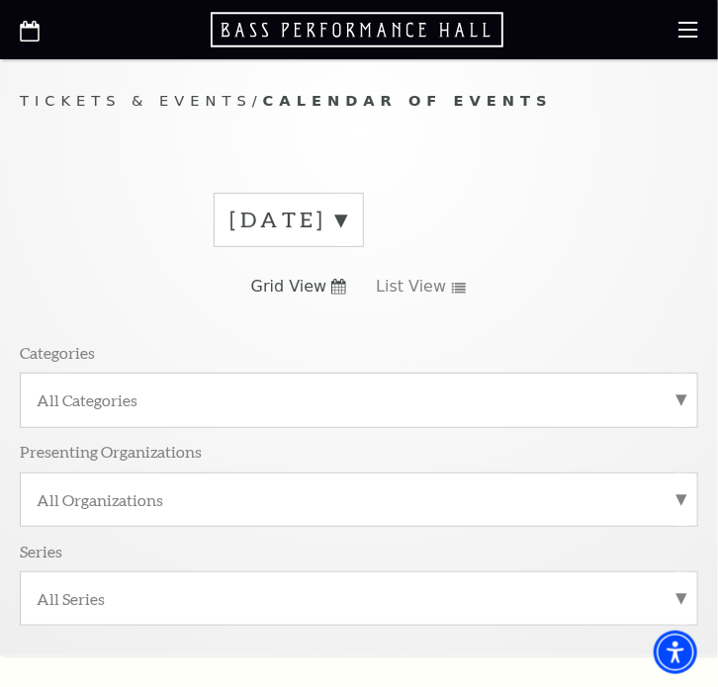
click at [347, 223] on label "[DATE]" at bounding box center [288, 220] width 117 height 31
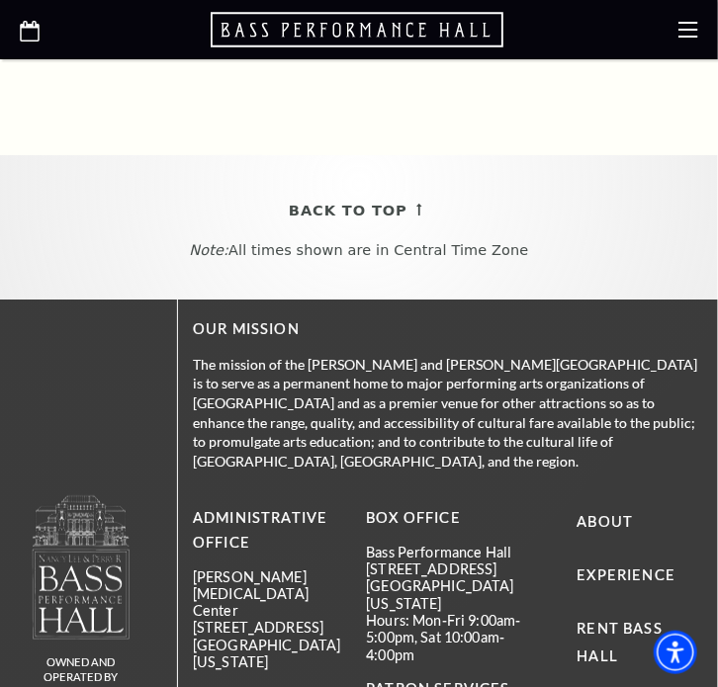
scroll to position [8492, 0]
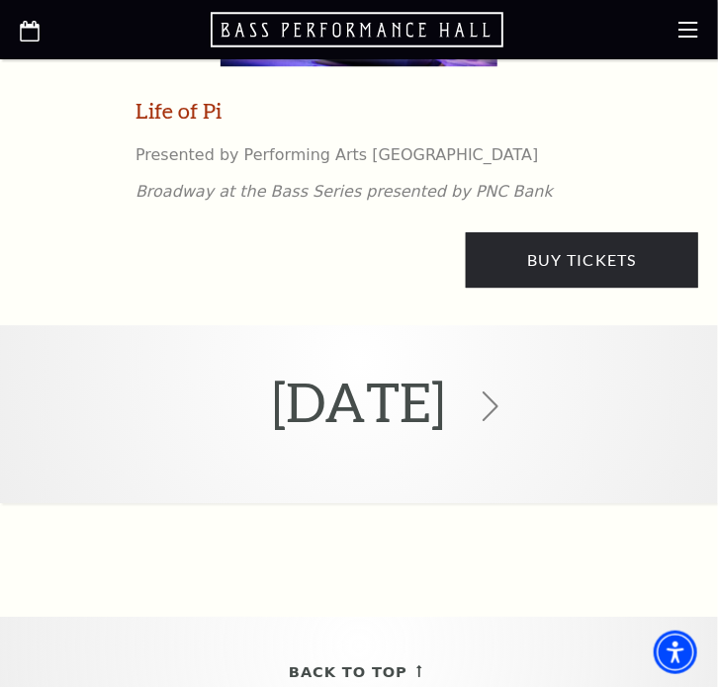
click at [36, 39] on icon at bounding box center [30, 31] width 20 height 21
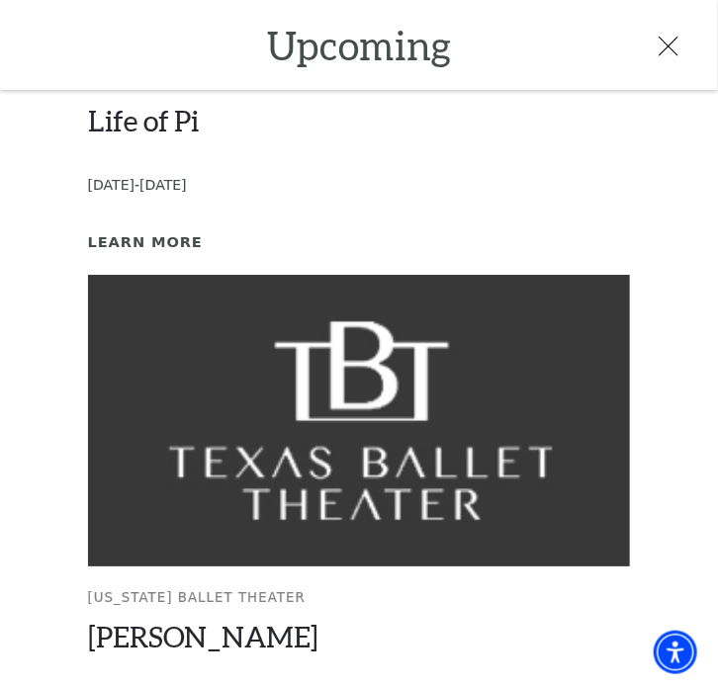
scroll to position [1613, 0]
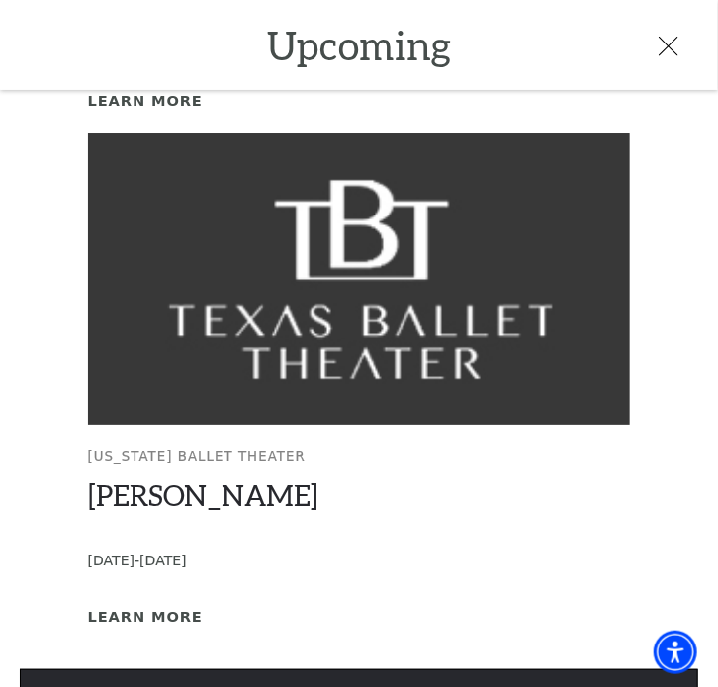
click at [429, 669] on link "View Full Calendar" at bounding box center [359, 696] width 678 height 55
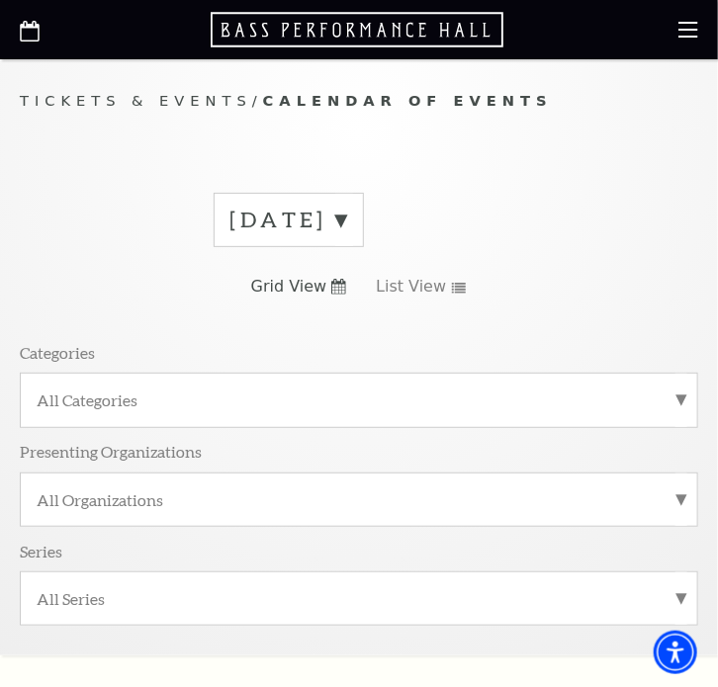
click at [347, 209] on label "September 2025" at bounding box center [288, 220] width 117 height 31
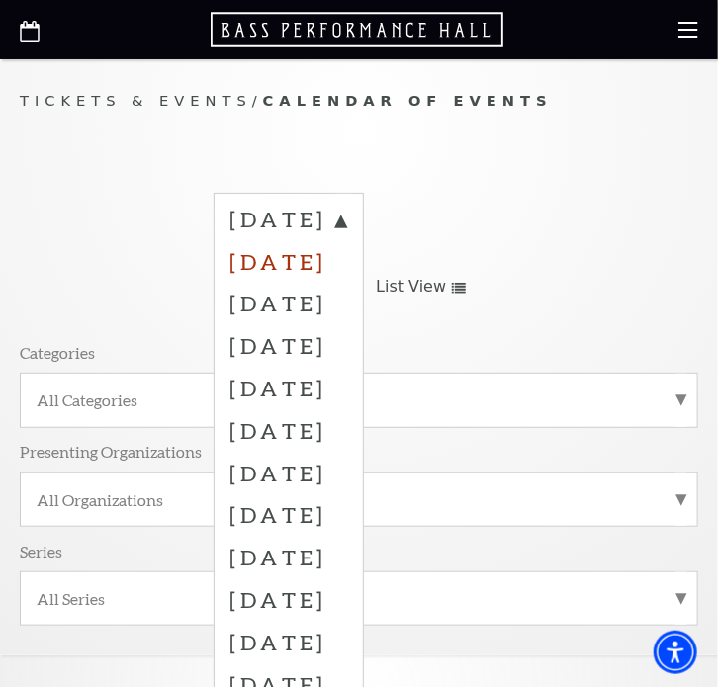
click at [338, 256] on label "October 2025" at bounding box center [288, 261] width 117 height 43
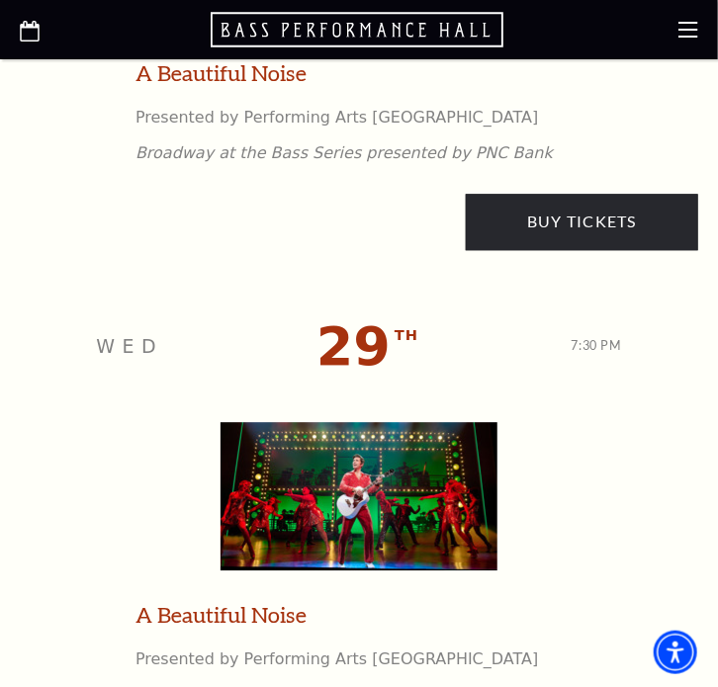
scroll to position [8305, 0]
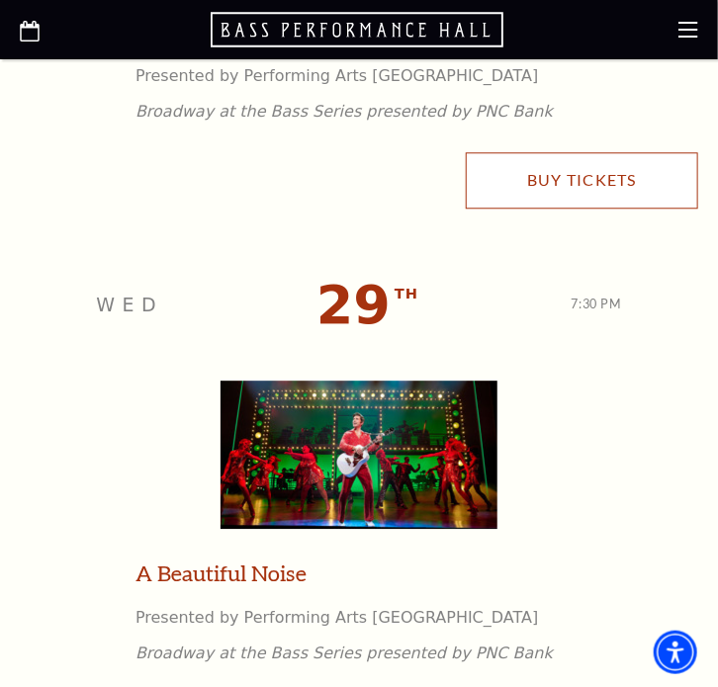
click at [611, 176] on link "Buy Tickets" at bounding box center [582, 179] width 232 height 55
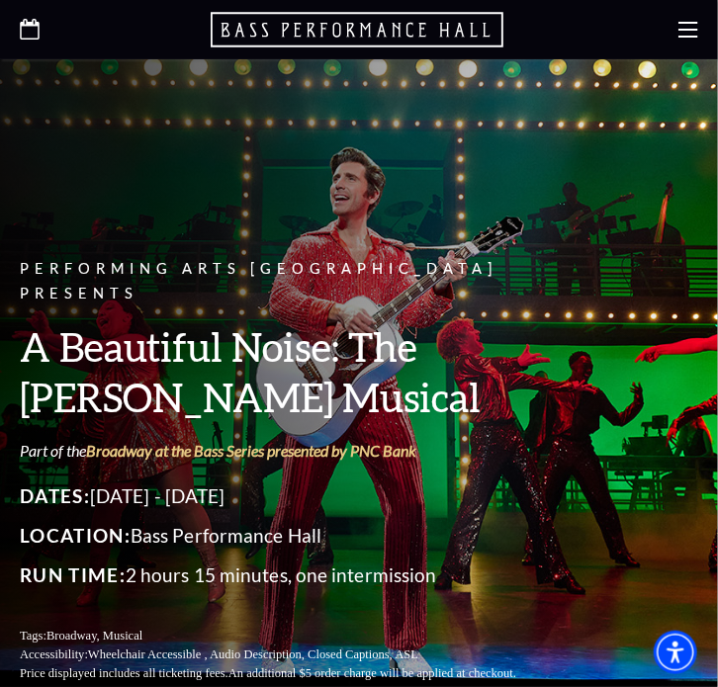
scroll to position [461, 0]
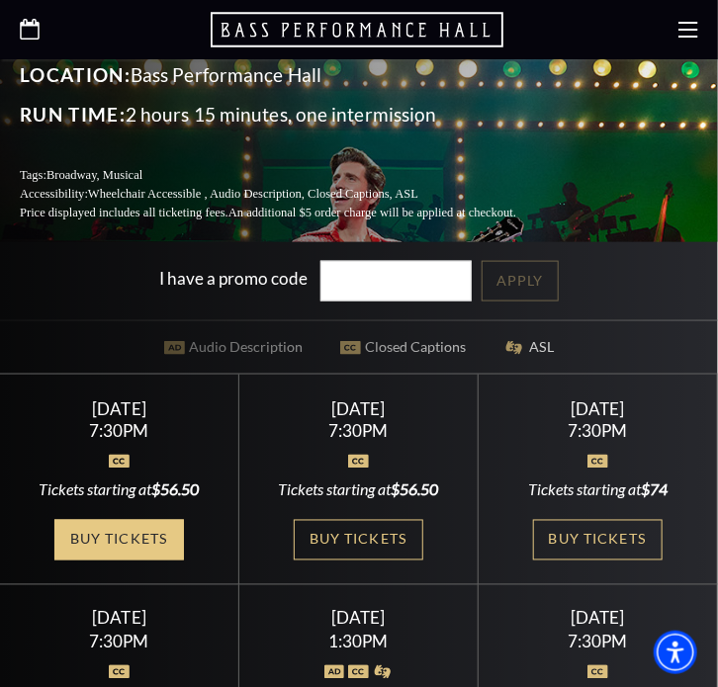
click at [74, 520] on link "Buy Tickets" at bounding box center [118, 540] width 129 height 41
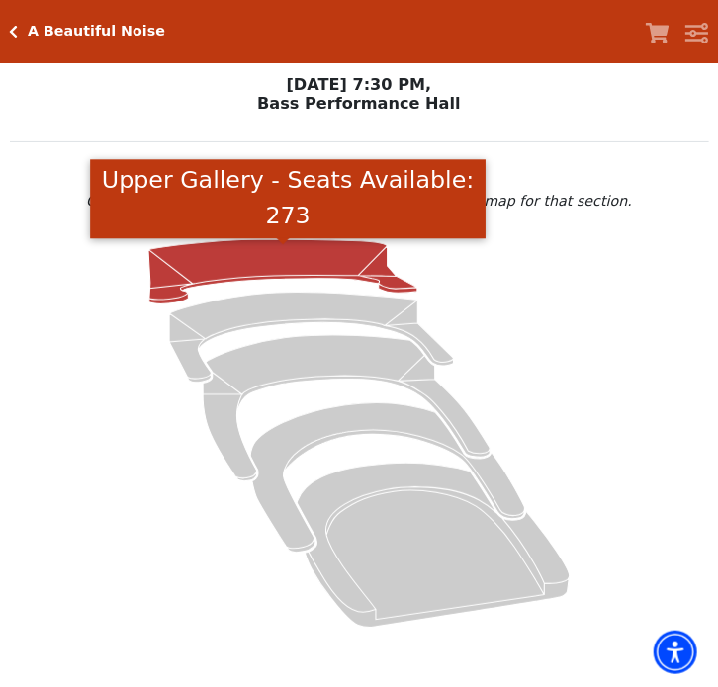
click at [355, 276] on icon "Upper Gallery - Seats Available: 273" at bounding box center [282, 271] width 269 height 64
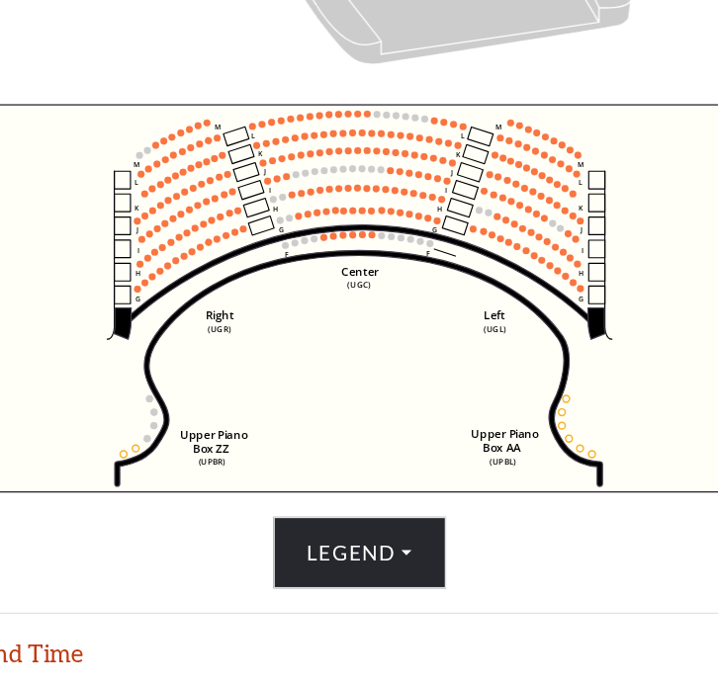
scroll to position [675, 0]
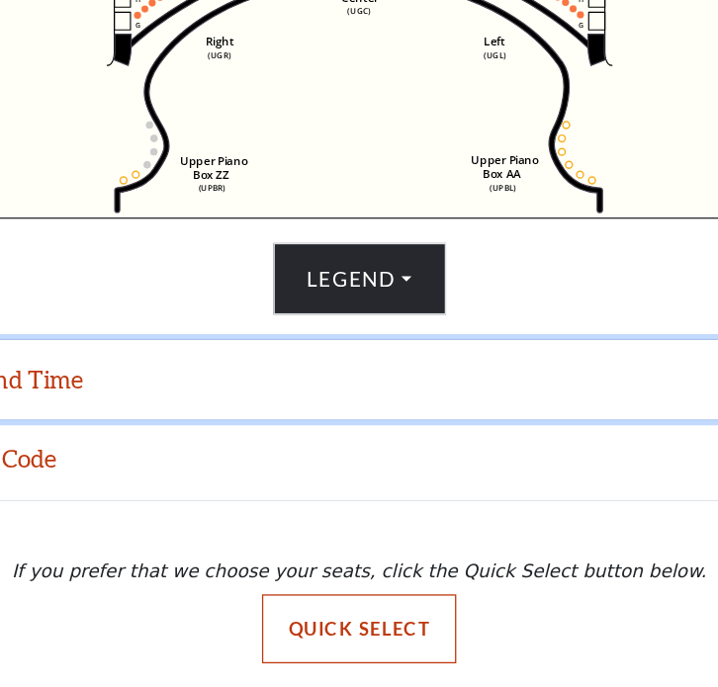
click at [545, 469] on button "Date and Time" at bounding box center [359, 448] width 718 height 61
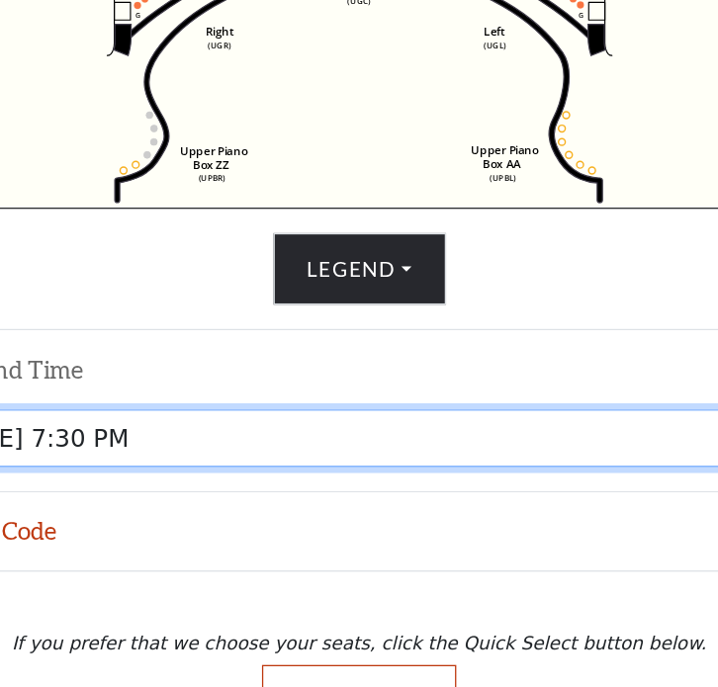
click at [391, 509] on select "Tuesday, October 28 at 7:30 PM Wednesday, October 29 at 7:30 PM Thursday, Octob…" at bounding box center [359, 494] width 671 height 44
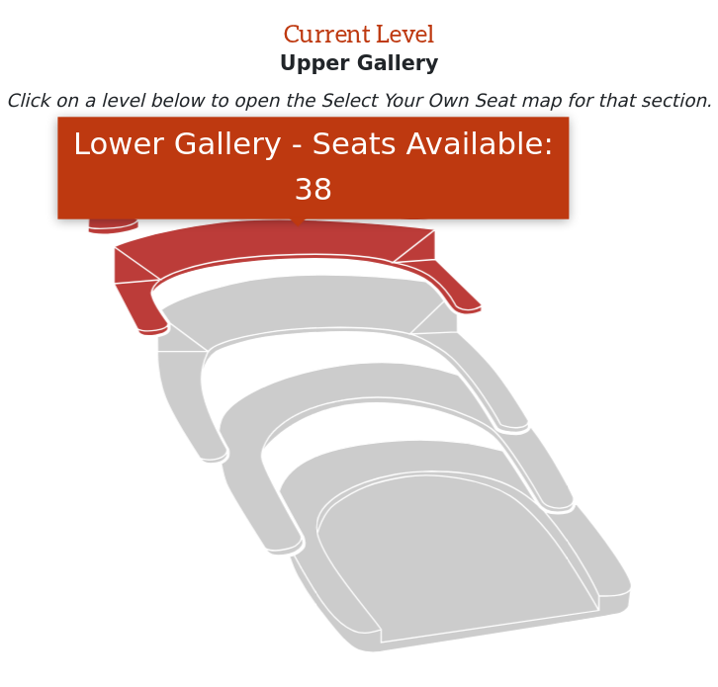
click at [261, 351] on icon "Lower Gallery - Seats Available: 38" at bounding box center [311, 370] width 284 height 90
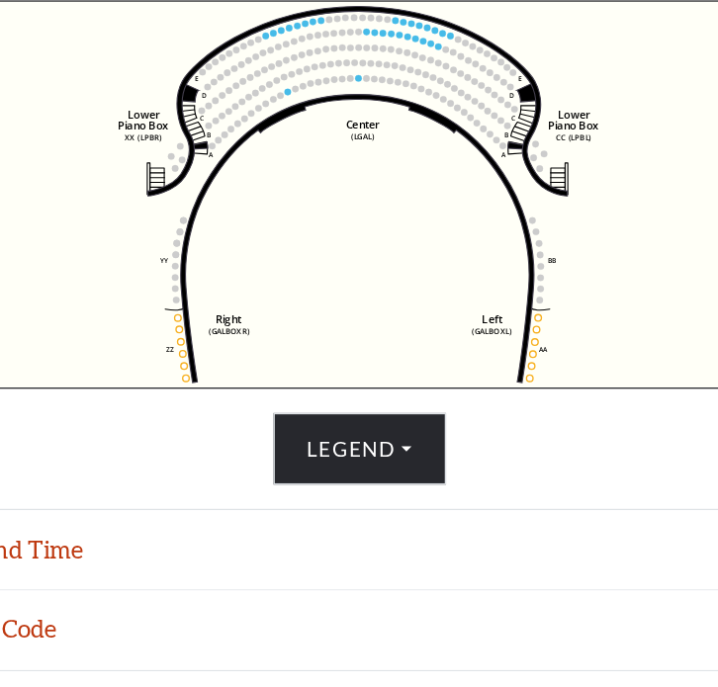
scroll to position [675, 0]
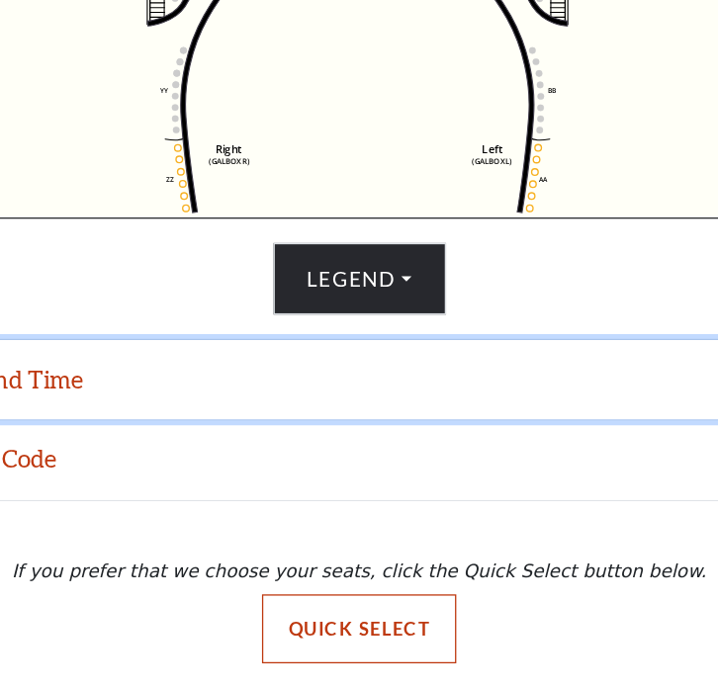
click at [443, 444] on button "Date and Time" at bounding box center [359, 448] width 718 height 61
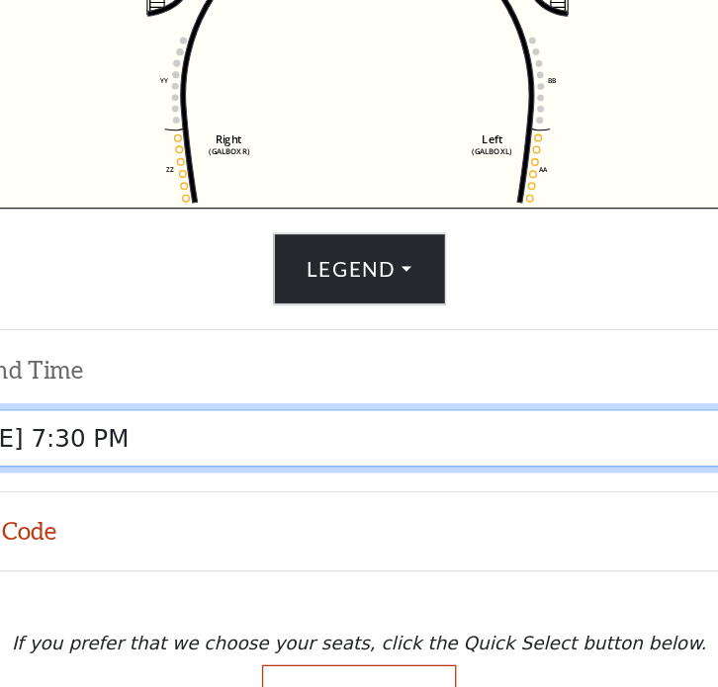
click at [427, 487] on select "Tuesday, October 28 at 7:30 PM Wednesday, October 29 at 7:30 PM Thursday, Octob…" at bounding box center [359, 494] width 671 height 44
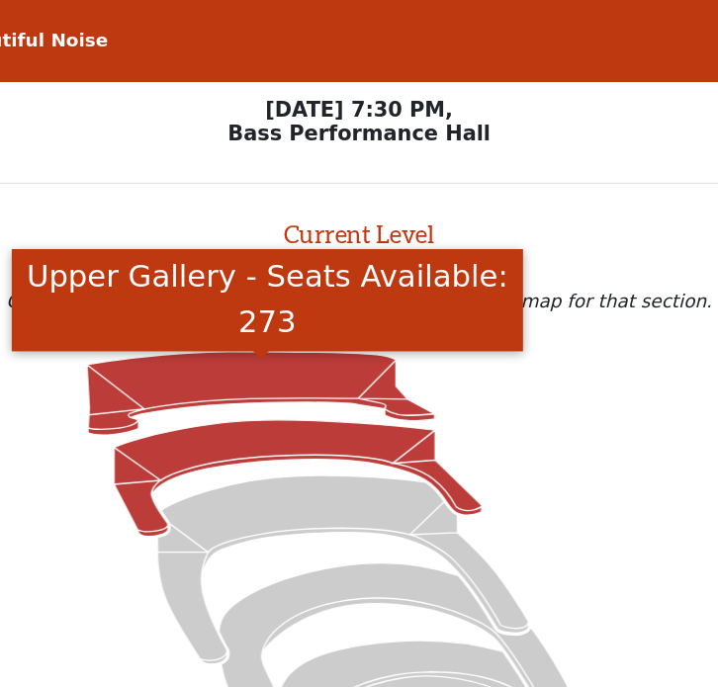
click at [233, 308] on icon "Upper Gallery - Seats Available: 273" at bounding box center [282, 304] width 269 height 64
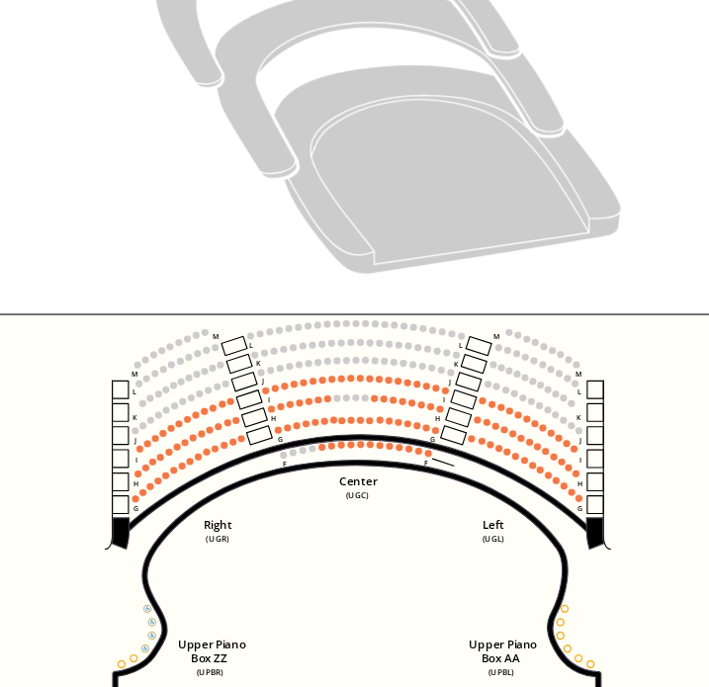
scroll to position [294, 0]
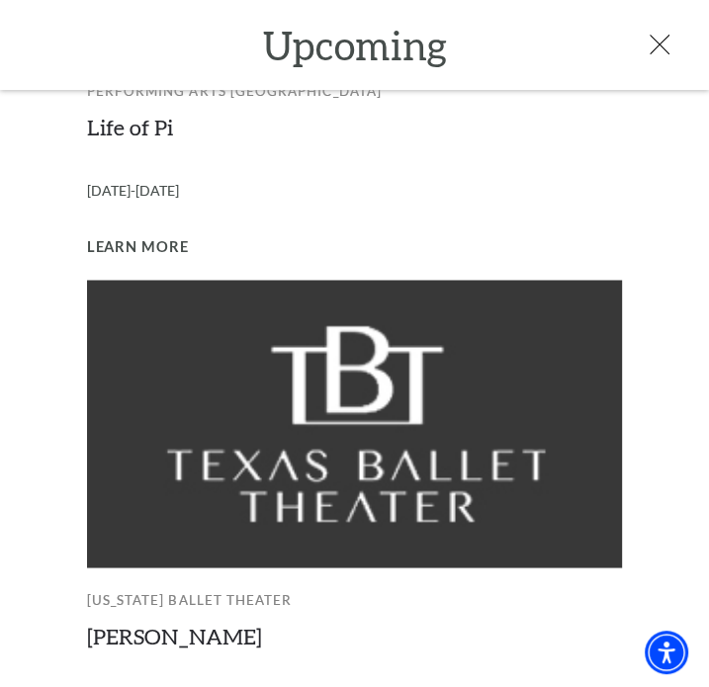
scroll to position [1542, 0]
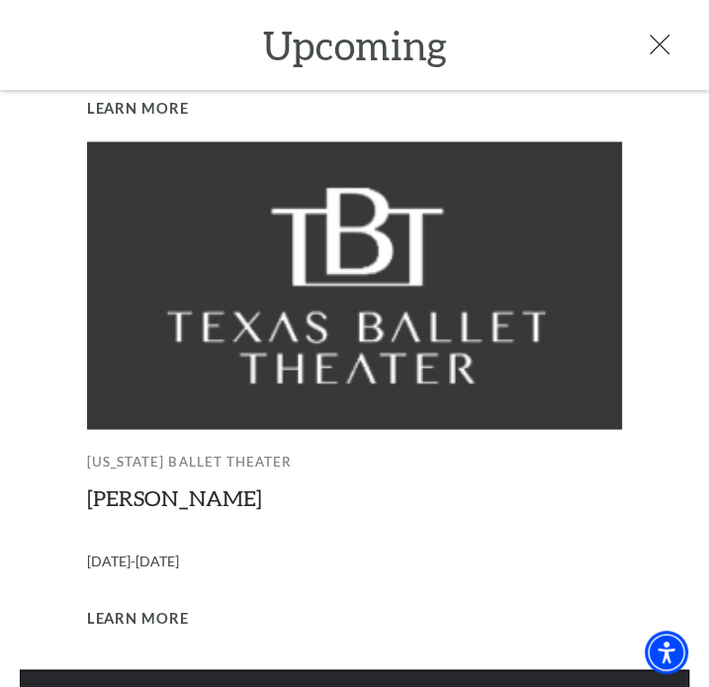
click at [382, 669] on link "View Full Calendar" at bounding box center [354, 696] width 669 height 55
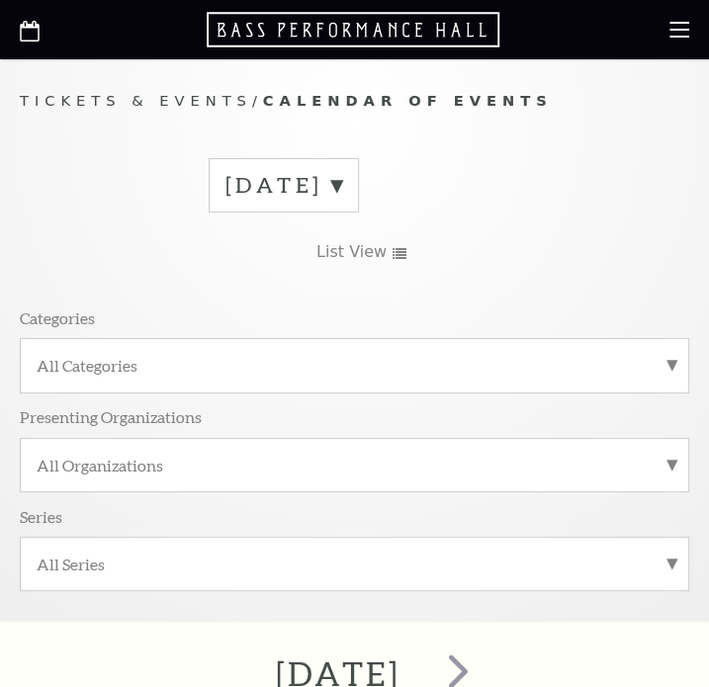
click at [342, 201] on label "[DATE]" at bounding box center [283, 185] width 117 height 31
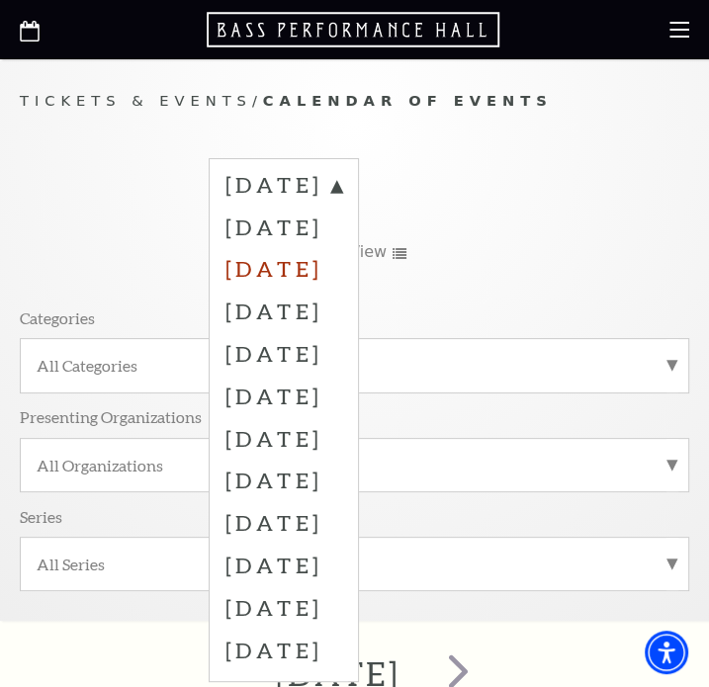
click at [342, 290] on label "[DATE]" at bounding box center [283, 268] width 117 height 43
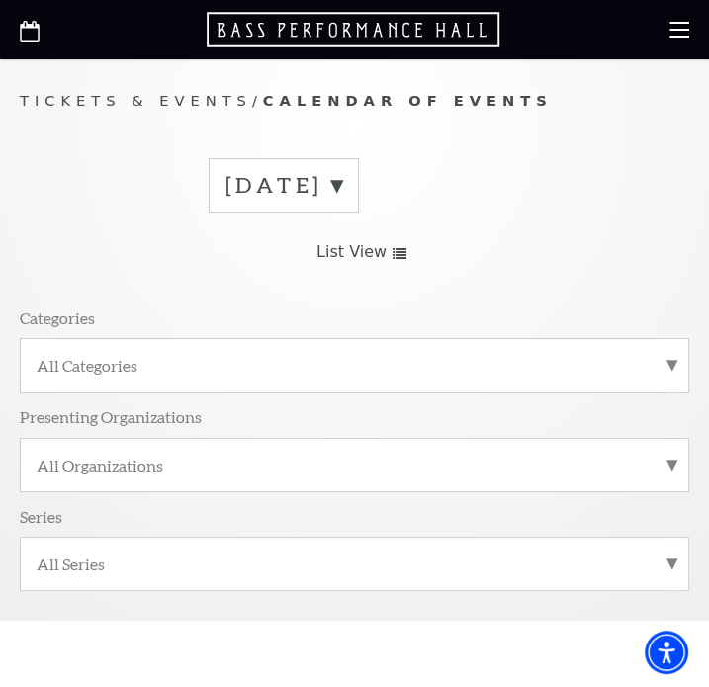
click at [342, 201] on label "September 2025" at bounding box center [283, 185] width 117 height 31
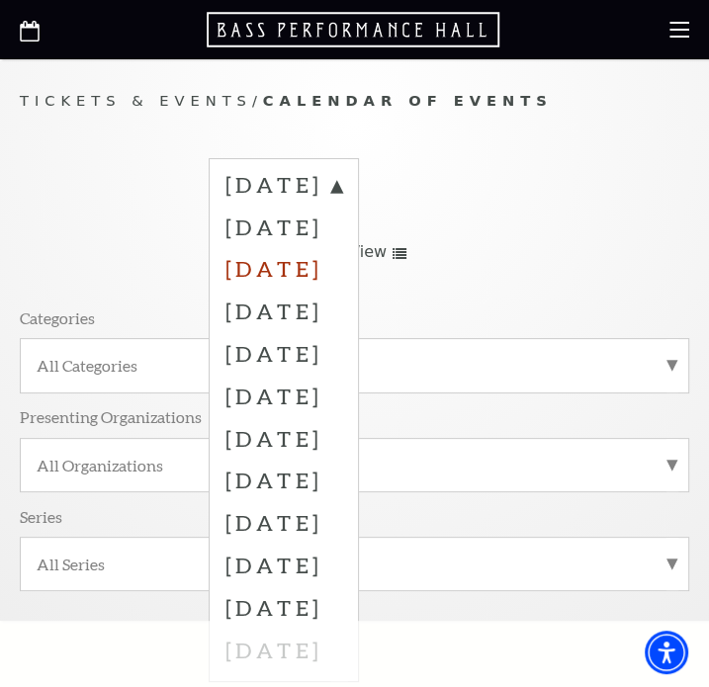
click at [306, 290] on label "November 2025" at bounding box center [283, 268] width 117 height 43
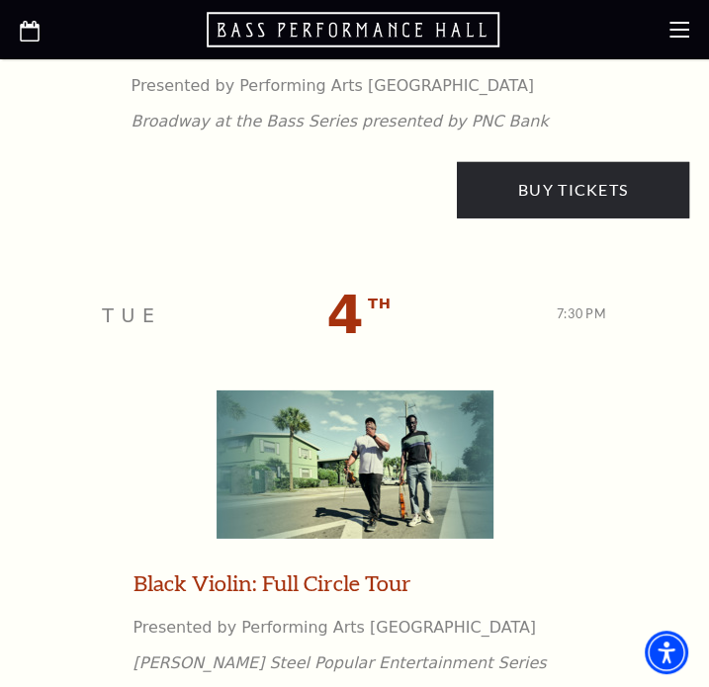
scroll to position [2999, 0]
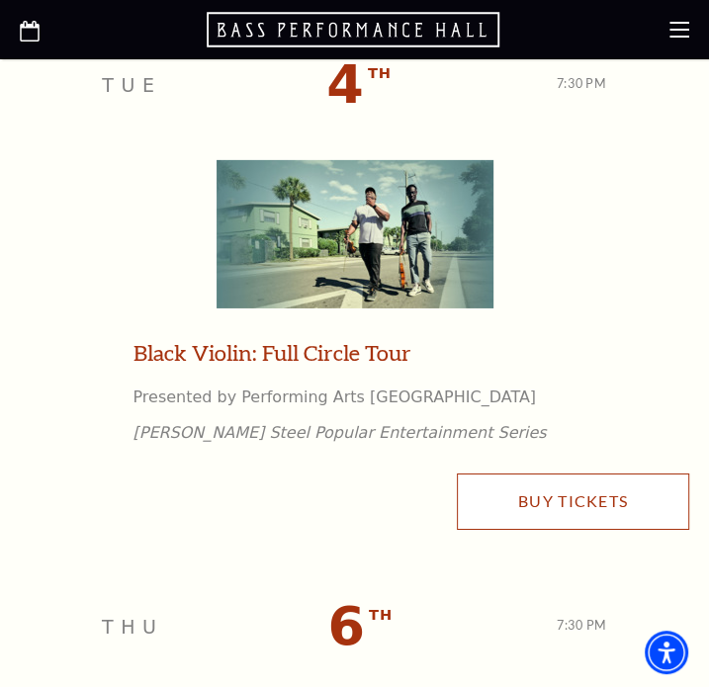
click at [519, 509] on link "Buy Tickets" at bounding box center [573, 501] width 232 height 55
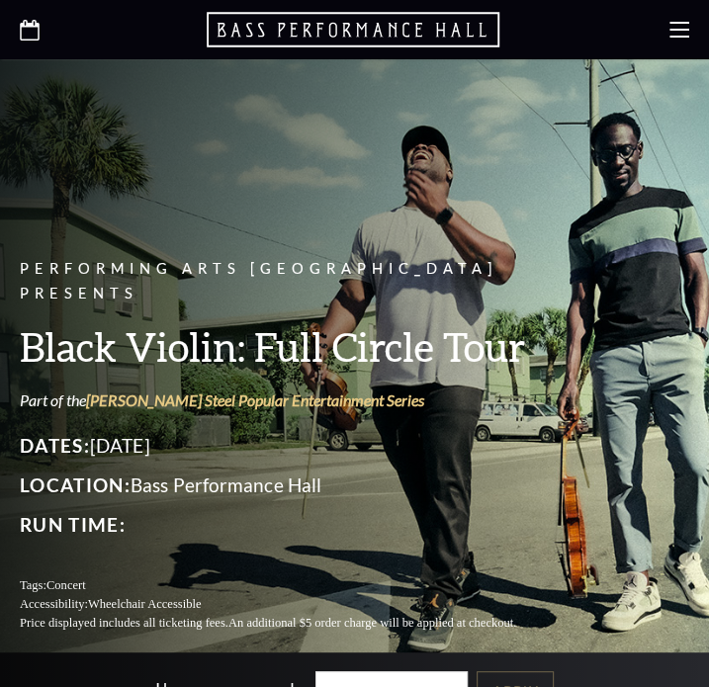
scroll to position [692, 0]
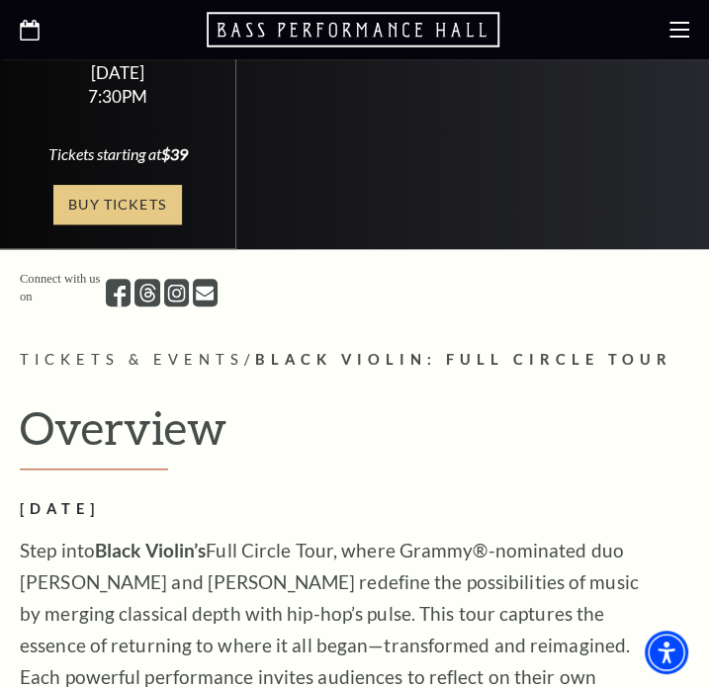
click at [134, 185] on link "Buy Tickets" at bounding box center [117, 205] width 129 height 41
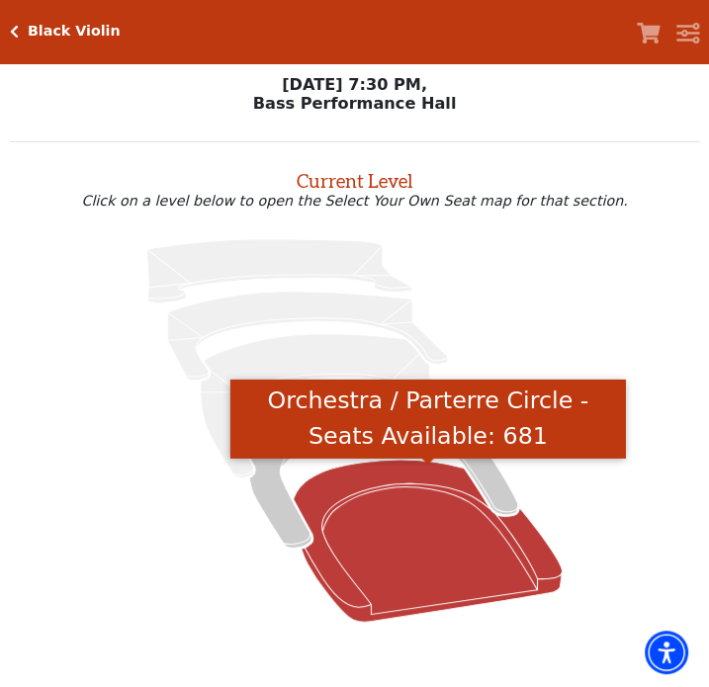
click at [381, 548] on icon "Orchestra / Parterre Circle - Seats Available: 681" at bounding box center [428, 541] width 269 height 162
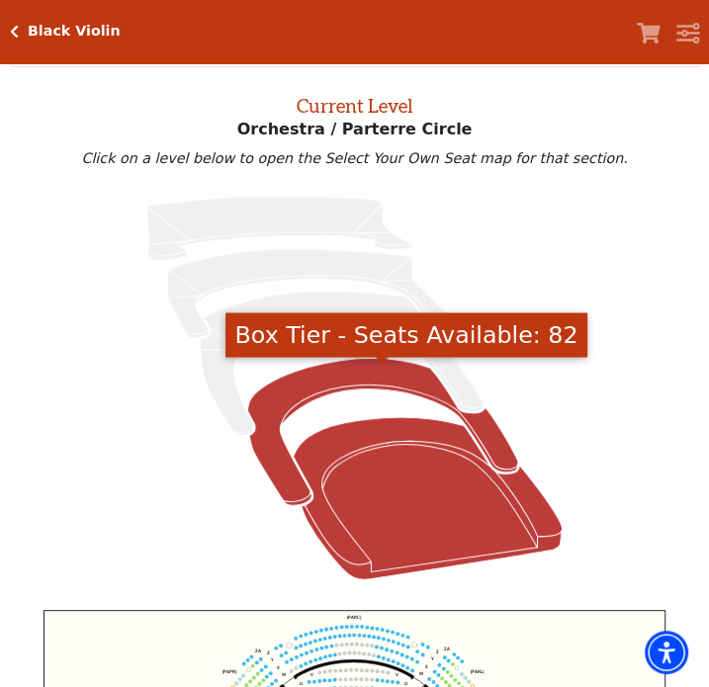
scroll to position [536, 0]
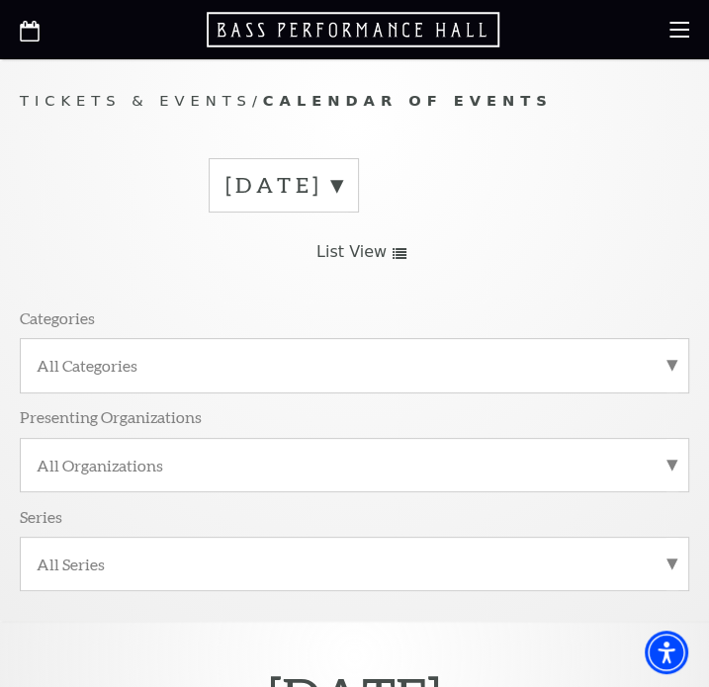
click at [342, 201] on label "September 2025" at bounding box center [283, 185] width 117 height 31
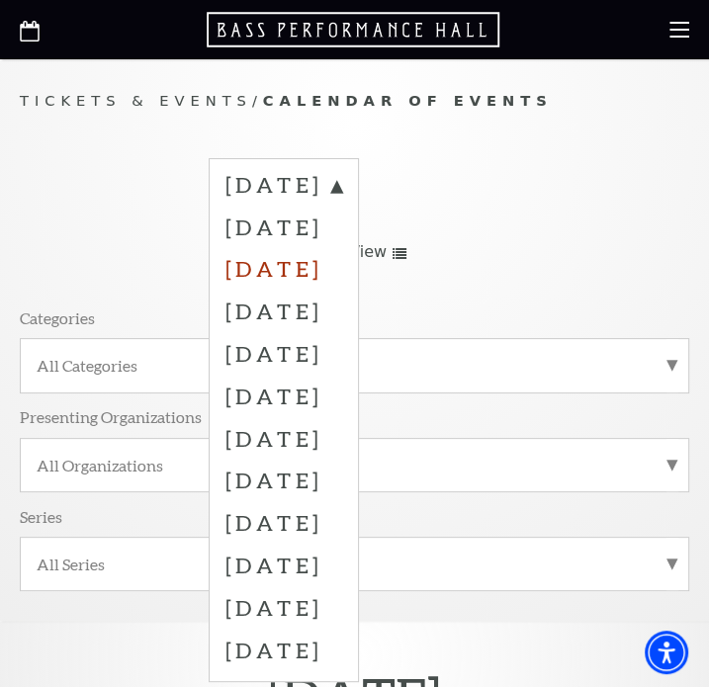
click at [285, 290] on label "November 2025" at bounding box center [283, 268] width 117 height 43
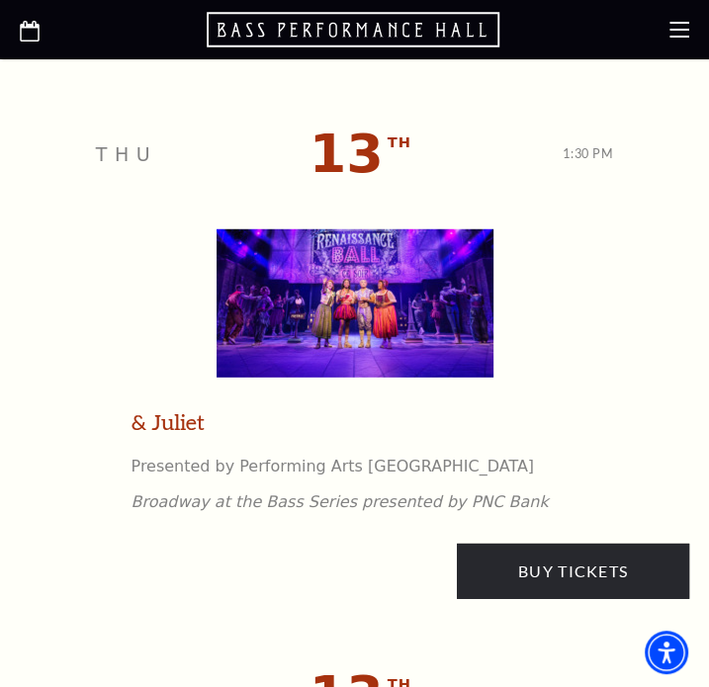
scroll to position [5767, 0]
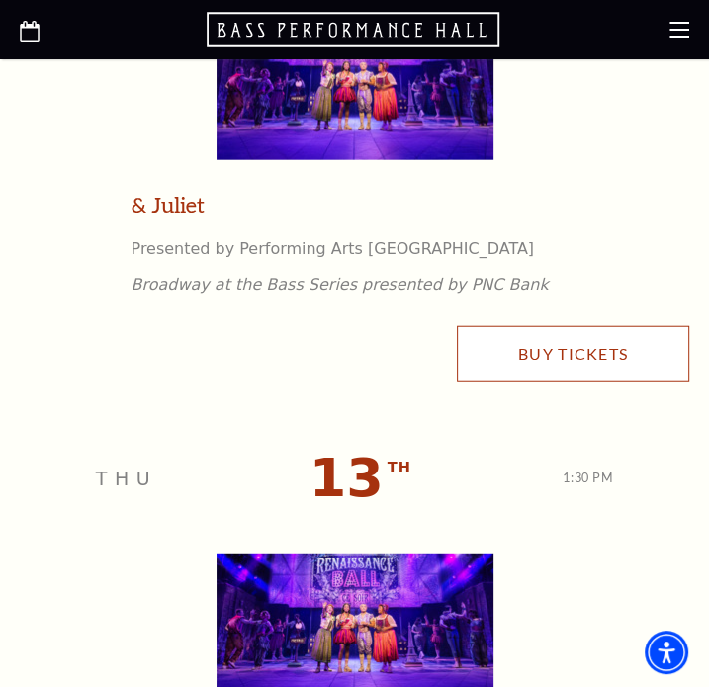
click at [502, 382] on link "Buy Tickets" at bounding box center [573, 353] width 232 height 55
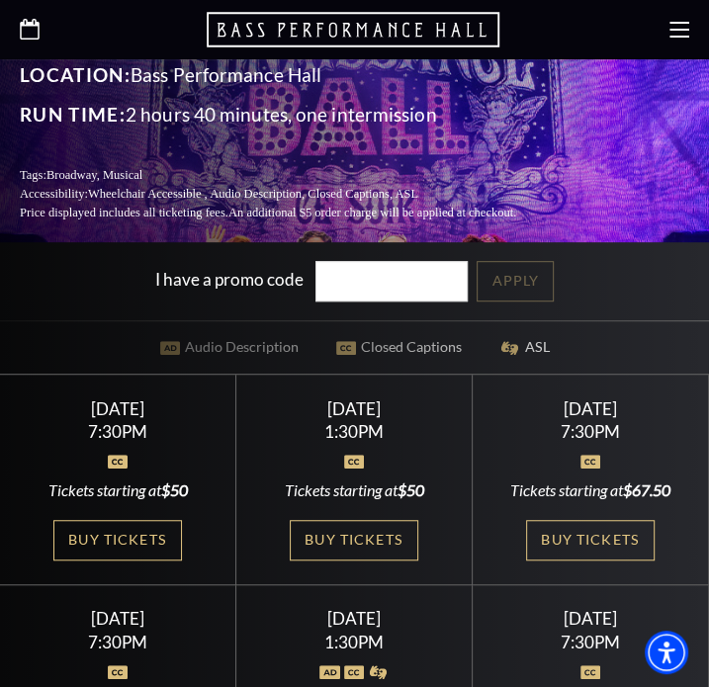
scroll to position [461, 0]
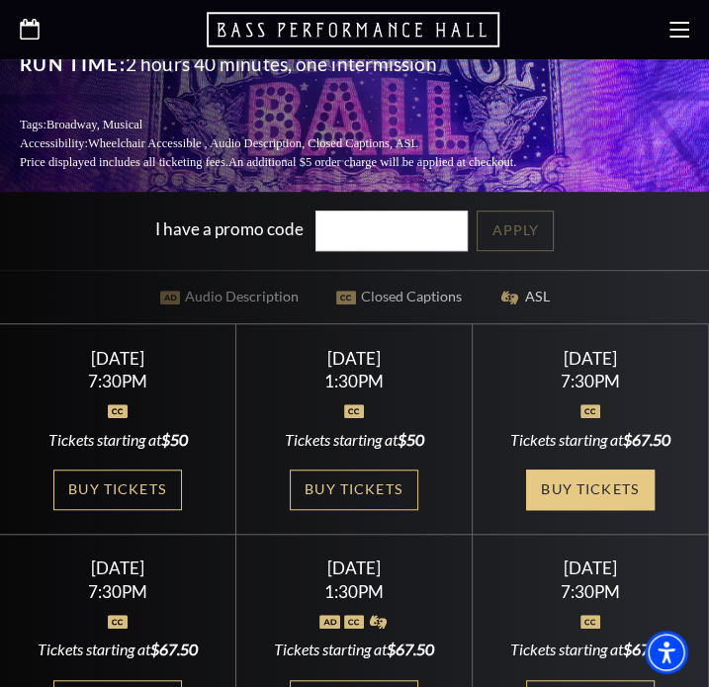
click at [601, 470] on link "Buy Tickets" at bounding box center [590, 490] width 129 height 41
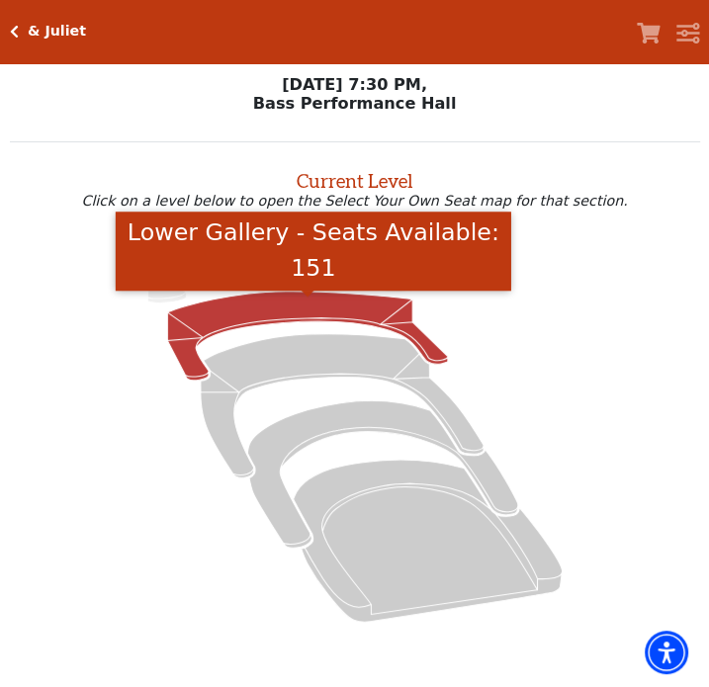
click at [278, 315] on icon "Lower Gallery - Seats Available: 151" at bounding box center [307, 336] width 281 height 89
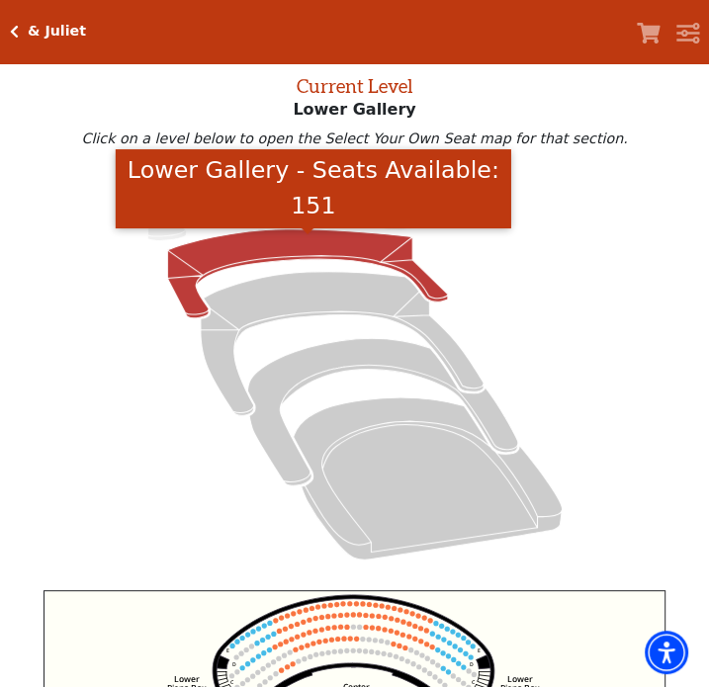
scroll to position [75, 0]
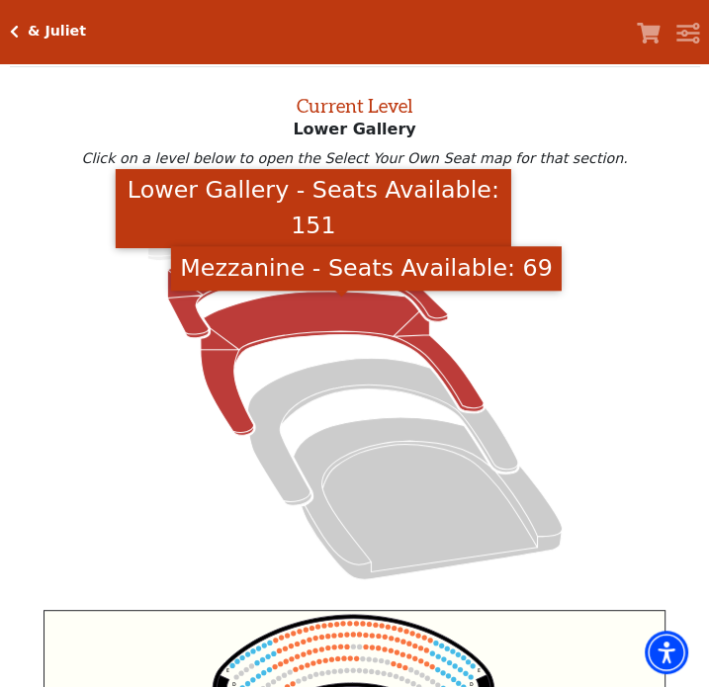
click at [305, 325] on icon "Mezzanine - Seats Available: 69" at bounding box center [342, 364] width 283 height 144
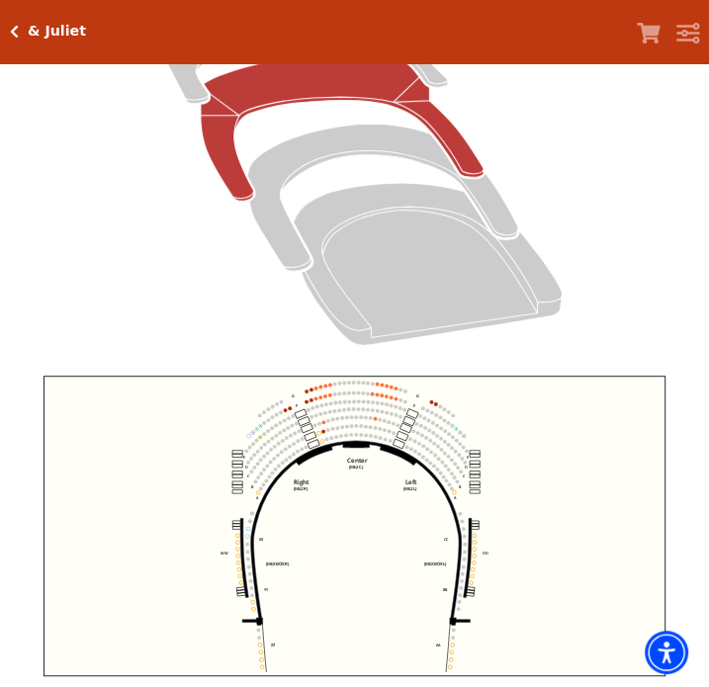
scroll to position [536, 0]
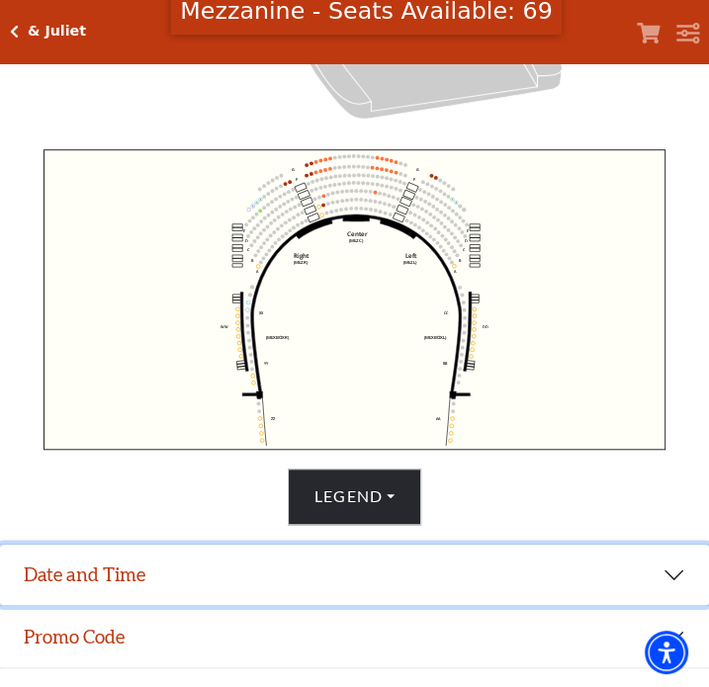
click at [292, 584] on button "Date and Time" at bounding box center [354, 575] width 709 height 61
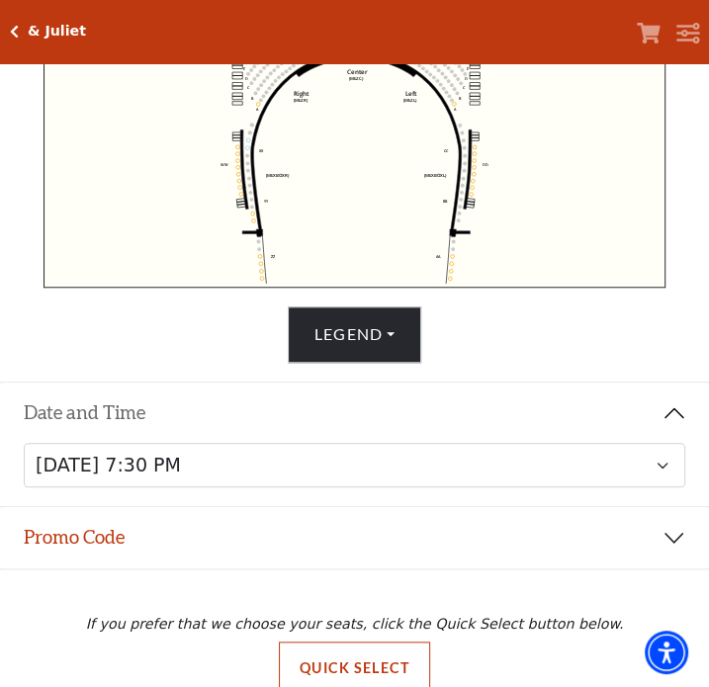
scroll to position [732, 0]
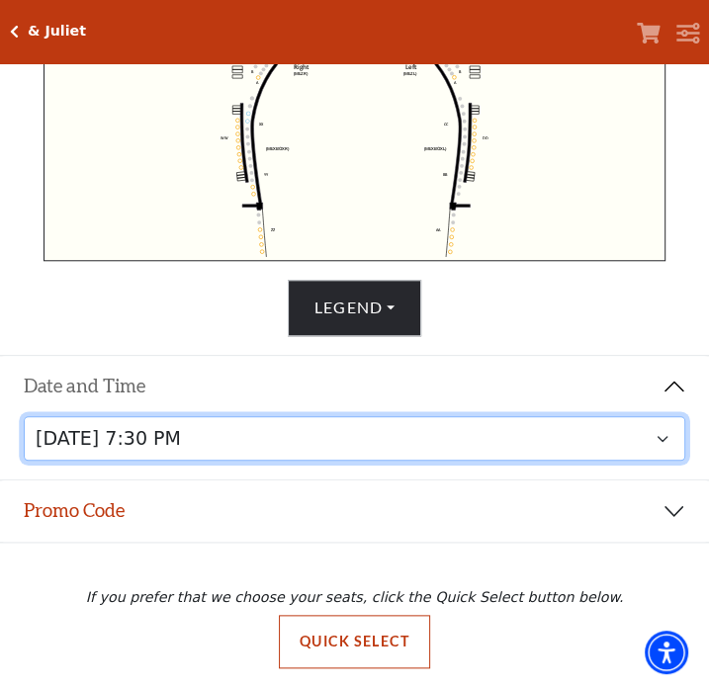
click at [526, 452] on select "[DATE] 1:30 PM [DATE] 7:30 PM [DATE] 7:30 PM [DATE] 7:30 PM [DATE] 1:30 PM [DAT…" at bounding box center [355, 438] width 662 height 44
click at [24, 416] on select "[DATE] 1:30 PM [DATE] 7:30 PM [DATE] 7:30 PM [DATE] 7:30 PM [DATE] 1:30 PM [DAT…" at bounding box center [355, 438] width 662 height 44
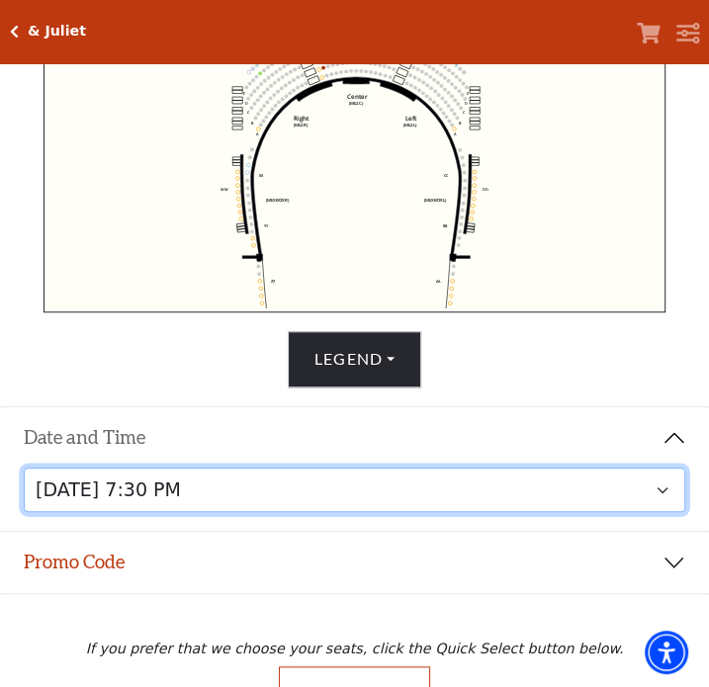
scroll to position [692, 0]
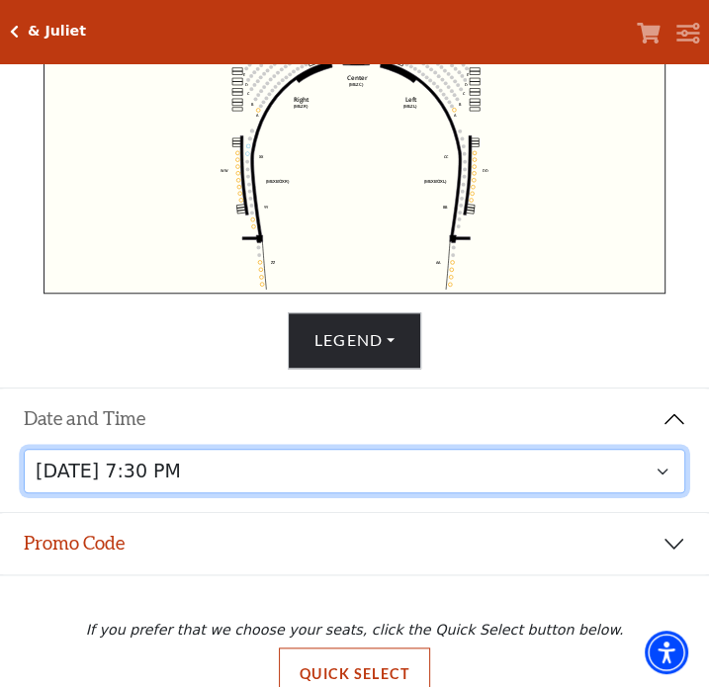
click at [654, 467] on select "[DATE] 1:30 PM [DATE] 7:30 PM [DATE] 7:30 PM [DATE] 7:30 PM [DATE] 1:30 PM [DAT…" at bounding box center [355, 471] width 662 height 44
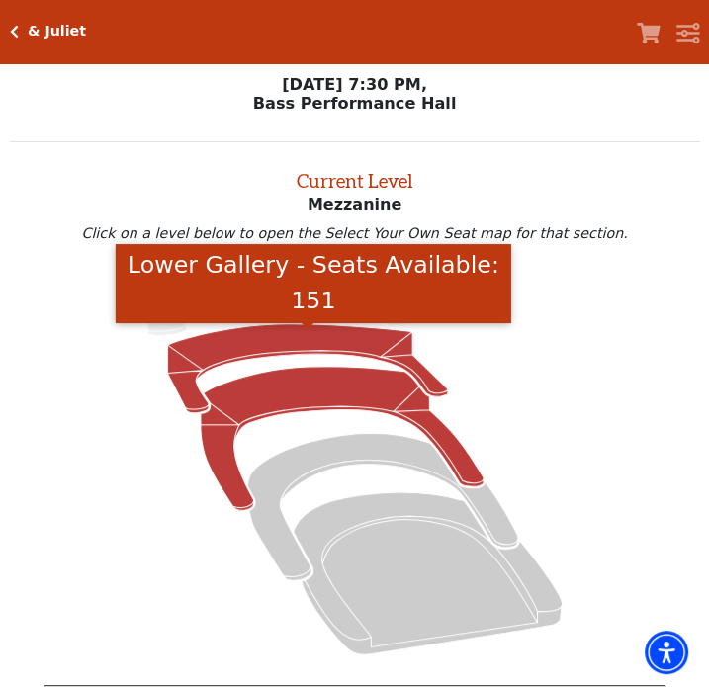
click at [288, 346] on icon "Lower Gallery - Seats Available: 151" at bounding box center [307, 368] width 281 height 89
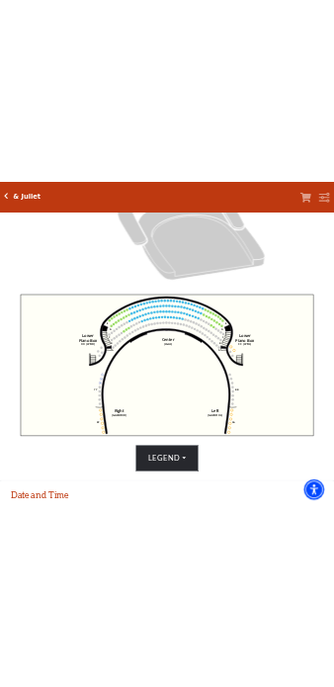
scroll to position [453, 0]
